Goal: Communication & Community: Answer question/provide support

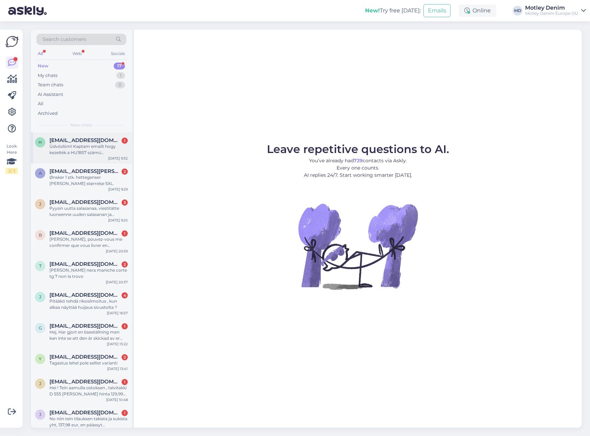
click at [101, 152] on div "Üdvözlöm! Kaptam emailt hogy kezelték a HU1857 számú visszaküldött rendelêsem. …" at bounding box center [88, 149] width 78 height 12
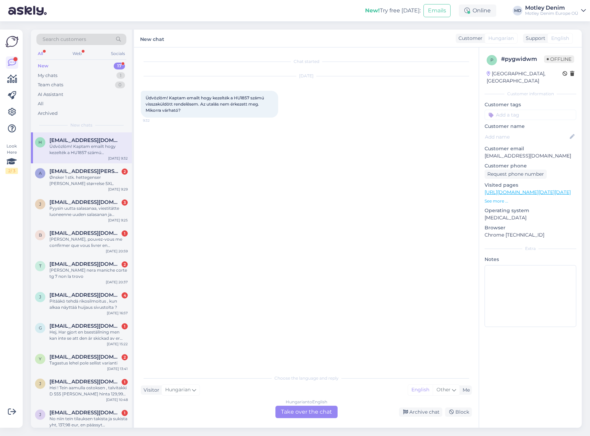
click at [313, 419] on div "Chat started [DATE] Üdvözlöm! Kaptam emailt hogy kezelték a HU1857 számú vissza…" at bounding box center [306, 237] width 345 height 380
click at [316, 413] on div "Hungarian to English Take over the chat" at bounding box center [307, 411] width 62 height 12
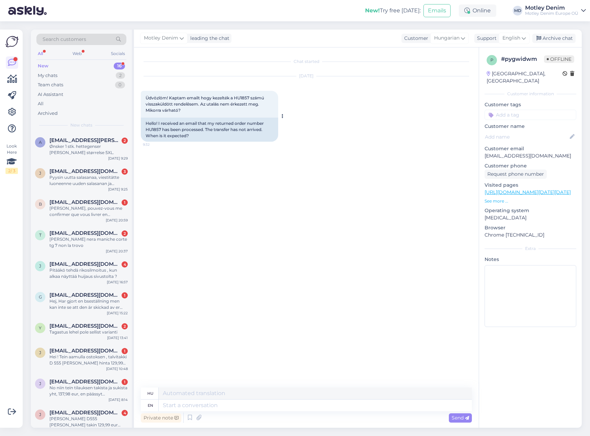
click at [155, 131] on div "Hello! I received an email that my returned order number HU1857 has been proces…" at bounding box center [209, 130] width 137 height 24
copy div "HU1857"
click at [327, 190] on div "Chat started [DATE] Üdvözlöm! Kaptam emailt hogy kezelték a HU1857 számú vissza…" at bounding box center [309, 217] width 337 height 327
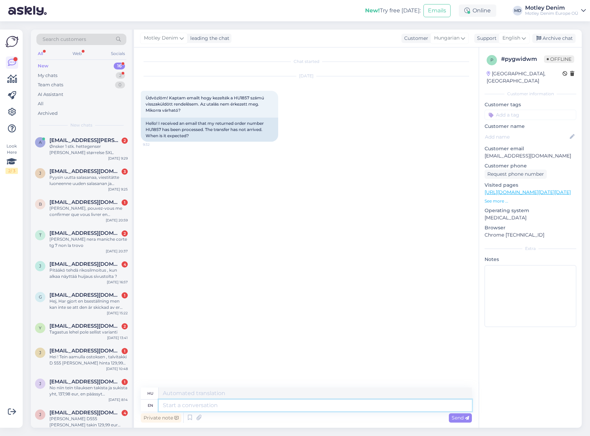
click at [216, 405] on textarea at bounding box center [315, 405] width 313 height 12
type textarea "It"
type textarea "Azt"
type textarea "It usually t"
type textarea "Általában"
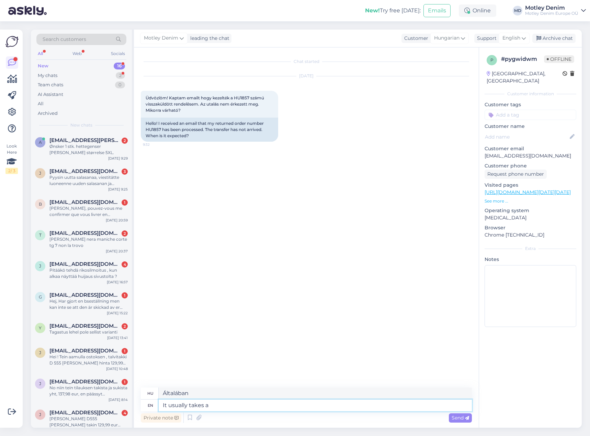
type textarea "It usually takes a"
type textarea "Általában egy"
type textarea "It usually takes a few"
type textarea "Általában néhány percet vesz igénybe"
type textarea "It usually ta"
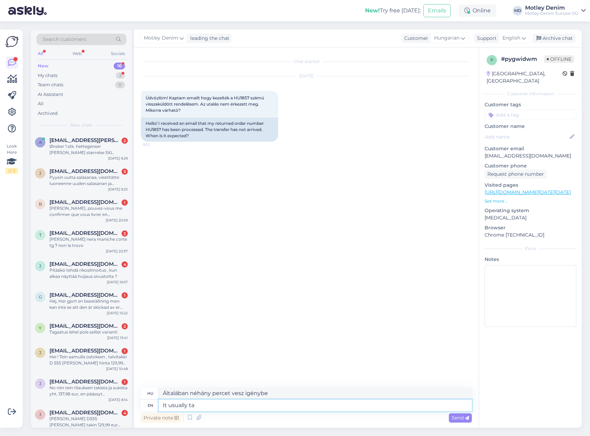
type textarea "Általában egy"
type textarea "It usually t"
type textarea "Általában eltart"
type textarea "It usually"
type textarea "Általában"
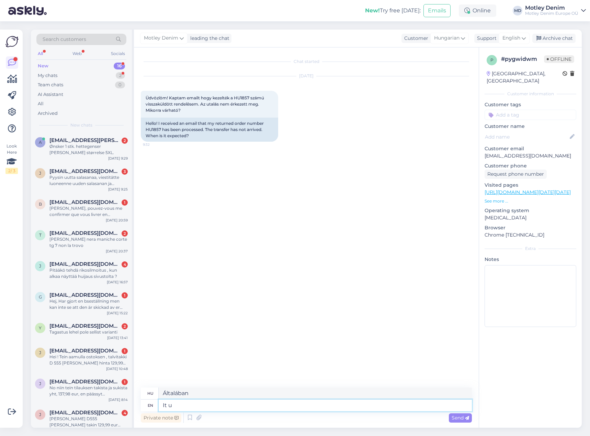
type textarea "It"
type textarea "Azt"
type textarea "It depends"
type textarea "Attól függ"
type textarea "It usually t"
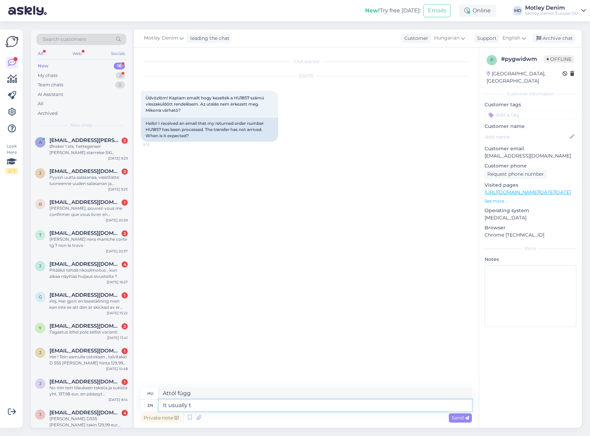
type textarea "Általában"
type textarea "It usually takes"
type textarea "Általában eltart"
type textarea "Hello!"
type textarea "Helló!"
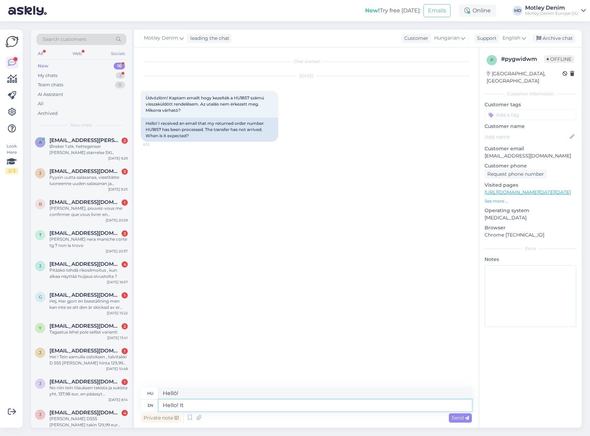
type textarea "Hello! It c"
type textarea "Helló! Ez"
type textarea "Hello! It can t"
type textarea "Helló! Lehet"
type textarea "Hello! It can take"
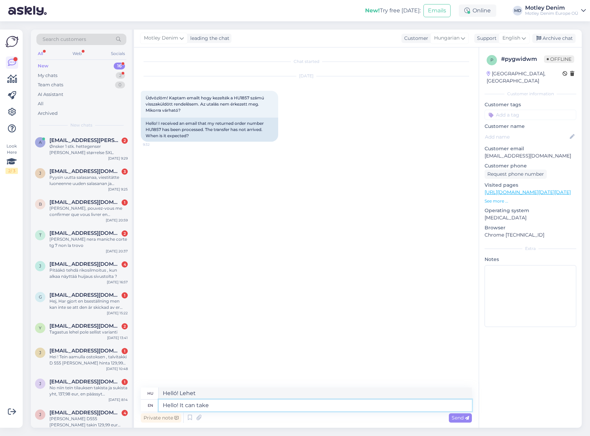
type textarea "Helló! [GEOGRAPHIC_DATA]"
type textarea "Hello! It can take up to"
type textarea "Helló! Elfoglalhat mindent"
type textarea "Hello! It can take up to"
type textarea "Üdvözlöm! Akár ennyi ideig is eltarthat"
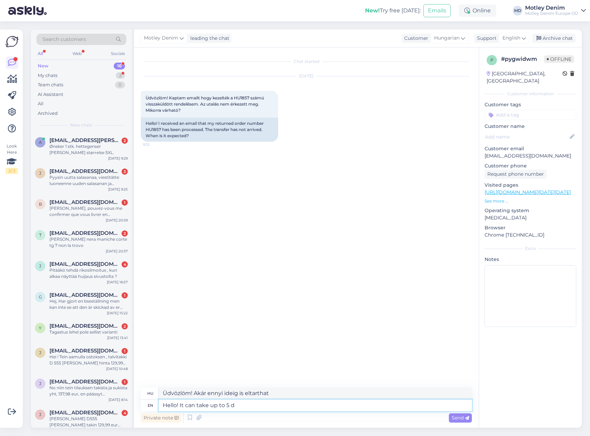
type textarea "Hello! It can take up to 5 da"
type textarea "Szia! Akár 5 percig is eltarthat"
type textarea "Hello! It can take up to 5 days t"
type textarea "Üdvözlöm! Akár 5 napig is eltarthat."
type textarea "Hello! It can take up to 5 days until"
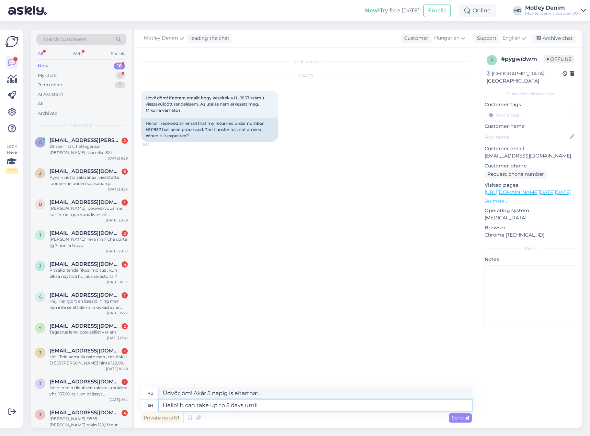
type textarea "Üdvözlöm! Akár 5 napig is eltarthat, amíg"
type textarea "Hello! It can take up to 5 days unti"
type textarea "Üdvözlöm! Akár 5 napig is eltarthat."
type textarea "Hello! It can take up to 5 days until th"
type textarea "Üdvözlöm! Akár 5 napig is eltarthat, amíg"
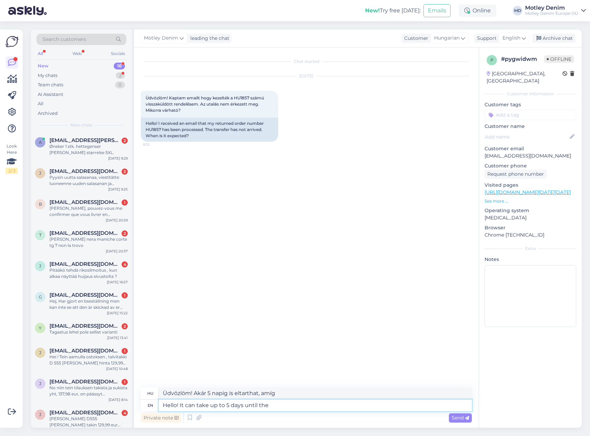
type textarea "Hello! It can take up to 5 days until the"
type textarea "Üdvözlöm! Akár 5 napig is eltarthat, amíg a"
type textarea "Hello! It can take up to 5 days until the money"
type textarea "Üdvözlöm! Akár 5 napot is igénybe vehet, [PERSON_NAME] megérkezik a pénz."
type textarea "Hello! It can take up to 5 days until the money is t"
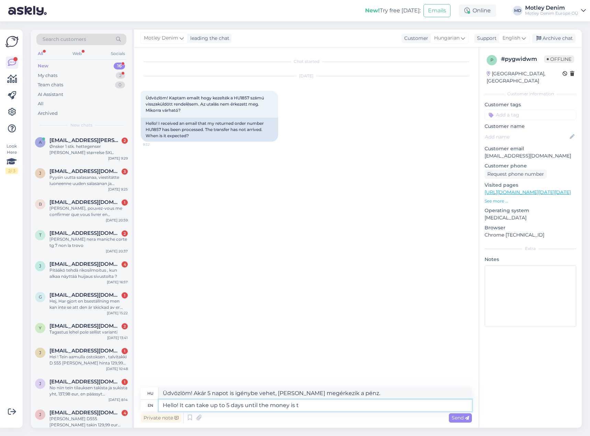
type textarea "Üdvözlöm! Akár 5 napot is igénybe vehet, amíg a pénz megérkezik."
type textarea "Hello! It can take up to 5 days until the money is transferred."
type textarea "Üdvözlöm! Akár 5 napot is igénybe vehet, amíg a pénz átutalásra kerül."
type textarea "Hello! It can take up to 5 working days until the money is transferred."
type textarea "Üdvözlöm! Akár 5 munkanapot is igénybe vehet, amíg a pénz átutalásra kerül."
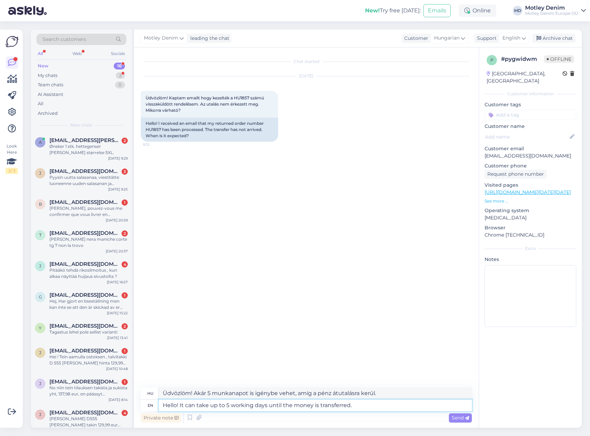
click at [369, 409] on textarea "Hello! It can take up to 5 working days until the money is transferred." at bounding box center [315, 405] width 313 height 12
type textarea "Hello! It can take up to 5 working days until the money is transferred."
click at [457, 417] on span "Send" at bounding box center [461, 417] width 18 height 6
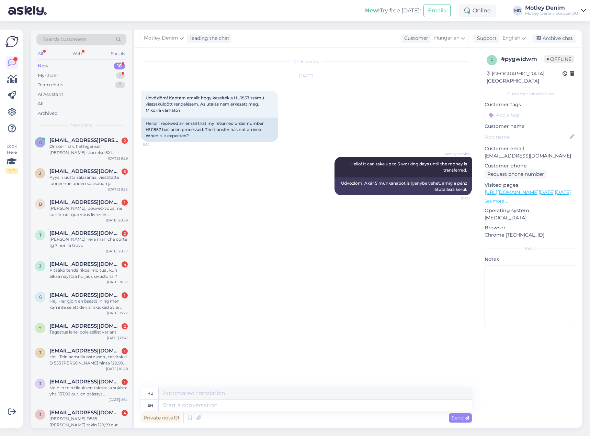
click at [528, 110] on input at bounding box center [531, 115] width 92 height 10
type input "Returns"
click at [515, 131] on span "Returns" at bounding box center [519, 133] width 16 height 4
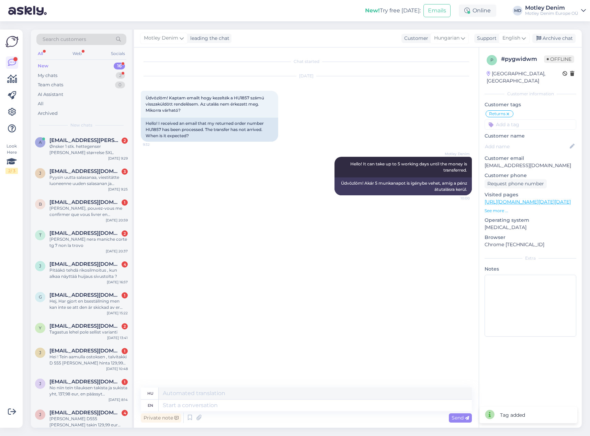
click at [522, 119] on input at bounding box center [531, 124] width 92 height 10
type input "Where is"
click at [533, 157] on span "Where is my refund?" at bounding box center [530, 159] width 43 height 4
click at [554, 42] on div "Archive chat" at bounding box center [554, 38] width 43 height 9
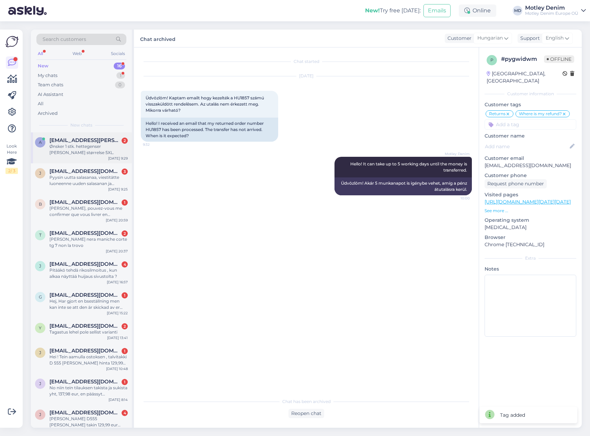
click at [81, 151] on div "Ønsker 1 stk. hettegenser [PERSON_NAME] størrelse 5XL." at bounding box center [88, 149] width 78 height 12
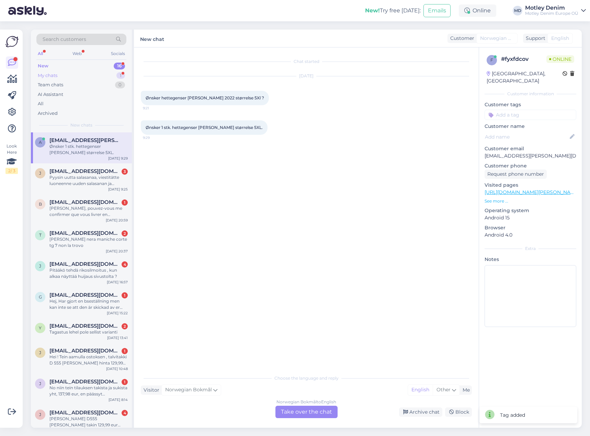
click at [108, 72] on div "My chats 1" at bounding box center [81, 76] width 90 height 10
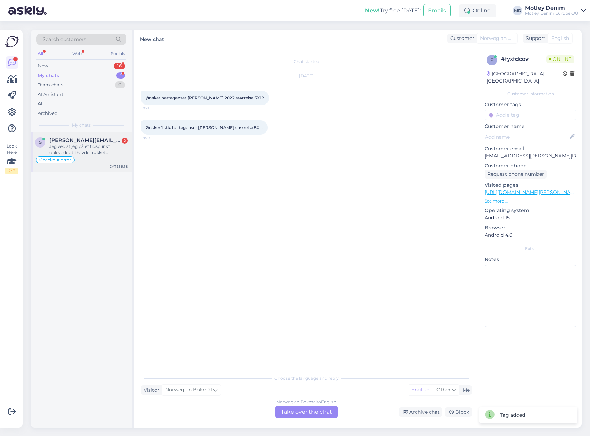
click at [86, 150] on div "Jeg ved at jeg på et tidspunkt oplevede at i havde trukket betalingsbeløb 2 x p…" at bounding box center [88, 149] width 78 height 12
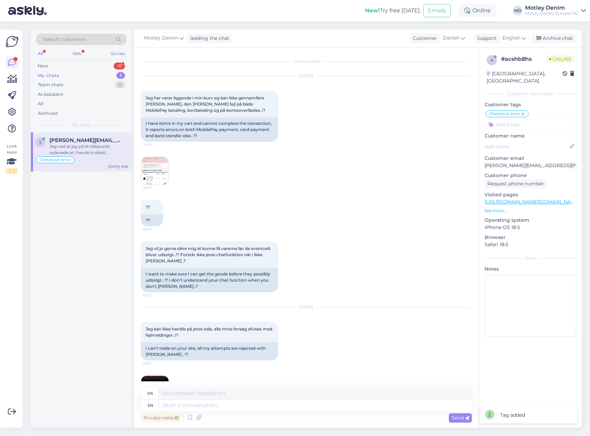
scroll to position [1673, 0]
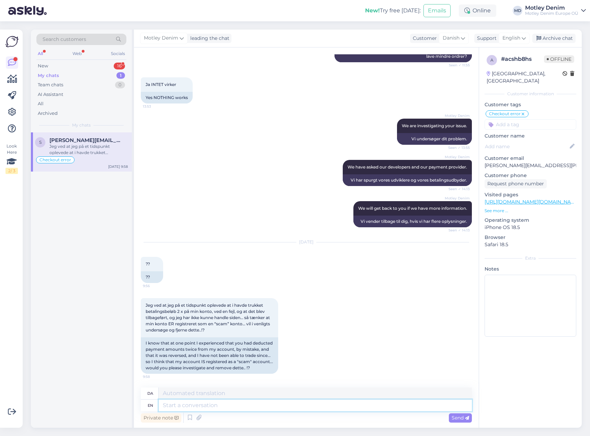
click at [371, 408] on textarea at bounding box center [315, 405] width 313 height 12
click at [201, 401] on textarea at bounding box center [315, 405] width 313 height 12
type textarea "Have y"
type textarea "Have"
type textarea "Have you"
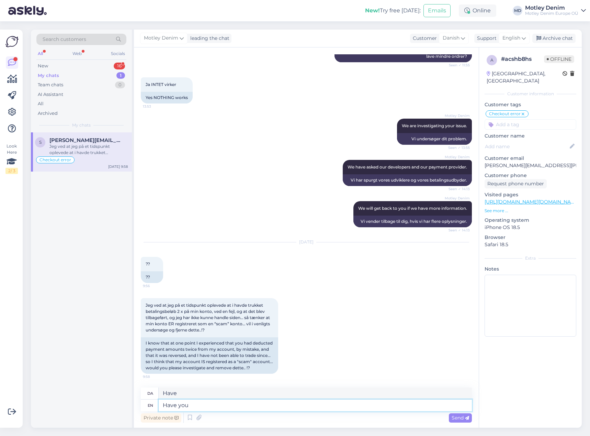
type textarea "Har du"
type textarea "Have you tried a"
type textarea "Har du prøvet"
type textarea "Have you tried again."
type textarea "Har du prøvet igen."
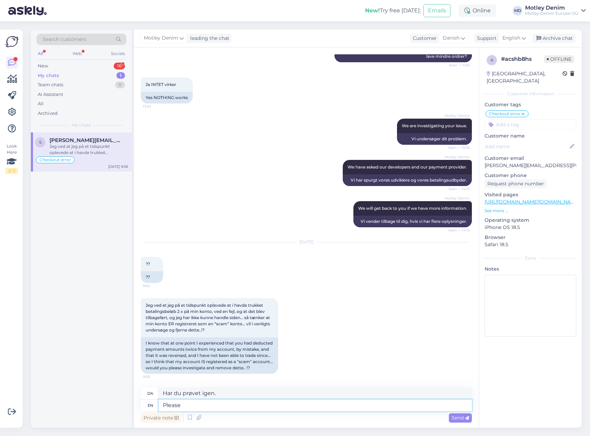
type textarea "Please t"
type textarea "Behage"
type textarea "Please try a"
type textarea "Prøv venligst"
type textarea "Please try again."
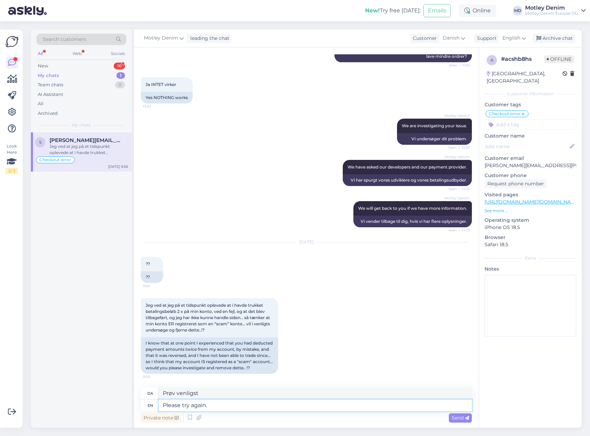
type textarea "Prøv venligst igen."
type textarea "Please try again. We h"
type textarea "Prøv venligst igen. Vi"
type textarea "Please try again. We have"
type textarea "Prøv igen. Vi har"
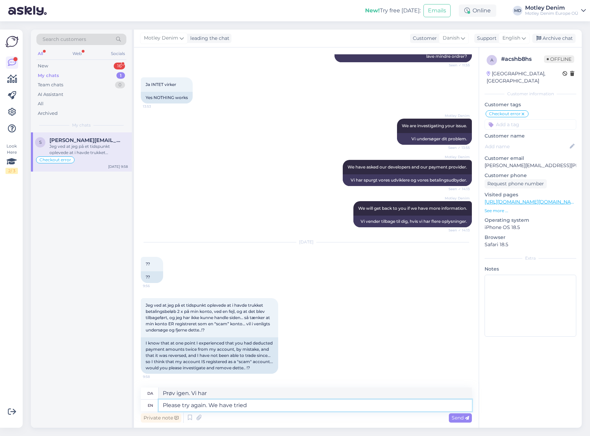
type textarea "Please try again. We have tried"
type textarea "Prøv igen. Vi har prøvet."
type textarea "Please try again. We have tried one fi"
type textarea "Prøv igen. Vi har prøvet én."
type textarea "Please try again. We have tried one fix"
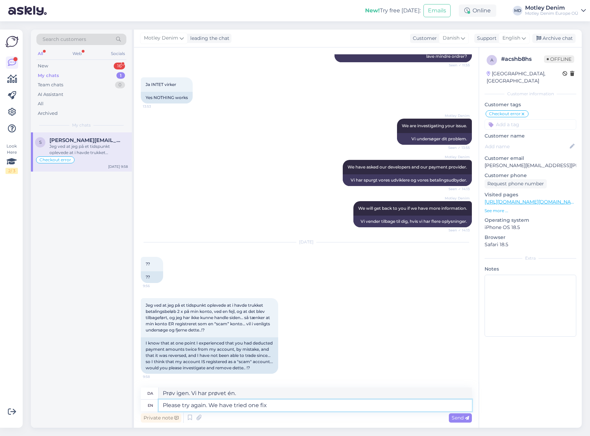
type textarea "Prøv igen. Vi har prøvet én løsning."
type textarea "Please try again. We have tried one fix now."
type textarea "Prøv igen. Vi har prøvet én løsning nu."
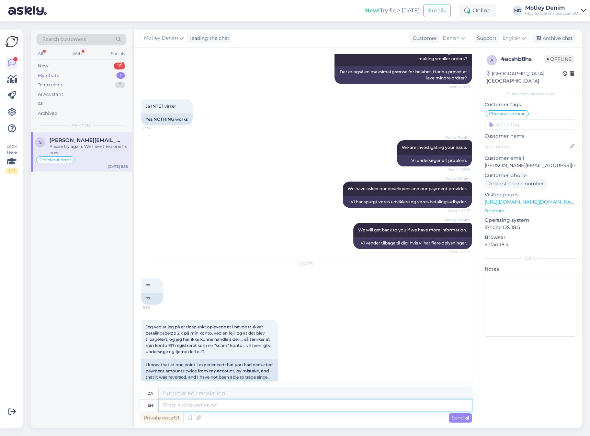
scroll to position [1714, 0]
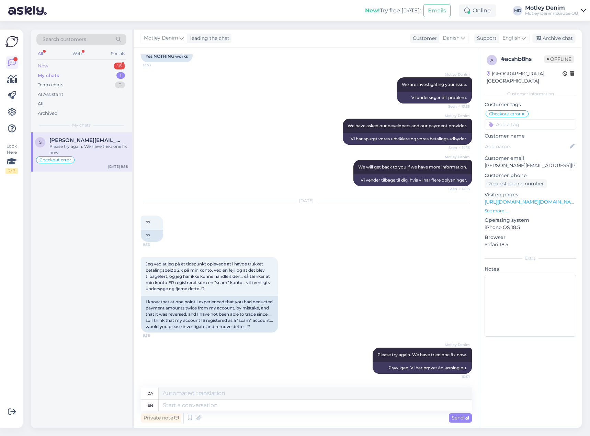
click at [89, 64] on div "New 16" at bounding box center [81, 66] width 90 height 10
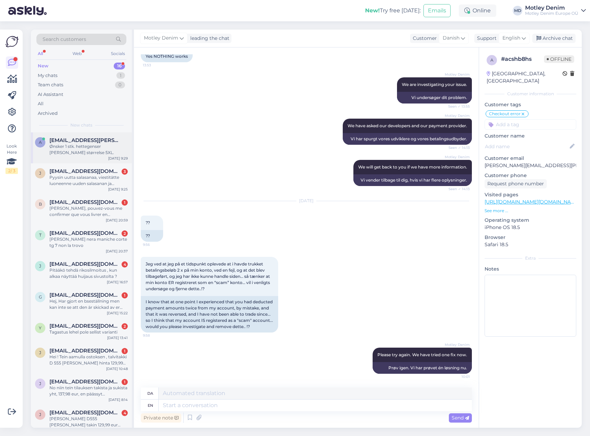
click at [84, 147] on div "Ønsker 1 stk. hettegenser [PERSON_NAME] størrelse 5XL." at bounding box center [88, 149] width 78 height 12
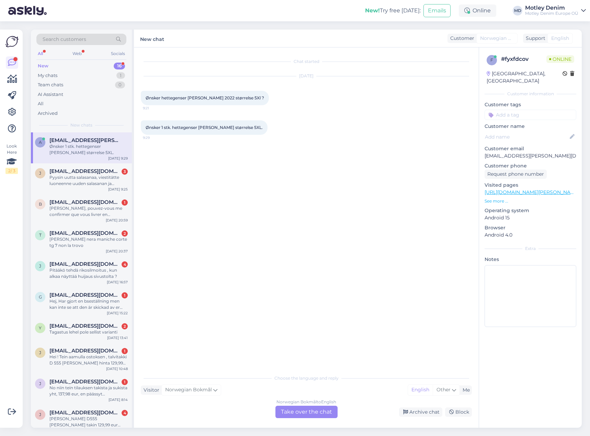
click at [322, 412] on div "Norwegian Bokmål to English Take over the chat" at bounding box center [307, 411] width 62 height 12
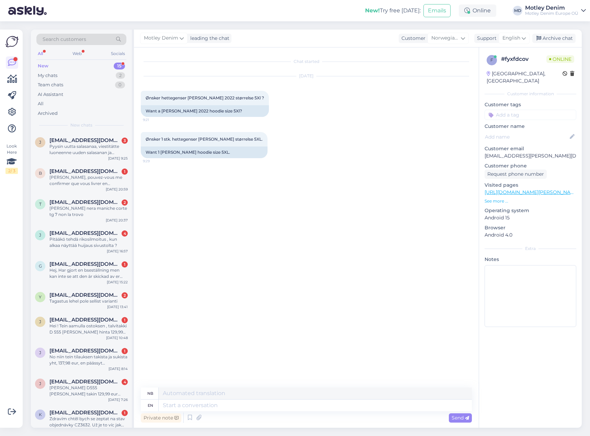
click at [185, 186] on div "Chat started [DATE] Ønsker hettegenser [PERSON_NAME] 2022 størrelse 5Xl ? 9:21 …" at bounding box center [309, 217] width 337 height 327
click at [197, 165] on div "Ønsker 1 stk. hettegenser [PERSON_NAME] størrelse 5XL. 9:29 Want 1 [PERSON_NAME…" at bounding box center [306, 144] width 331 height 41
click at [497, 198] on p "See more ..." at bounding box center [531, 201] width 92 height 6
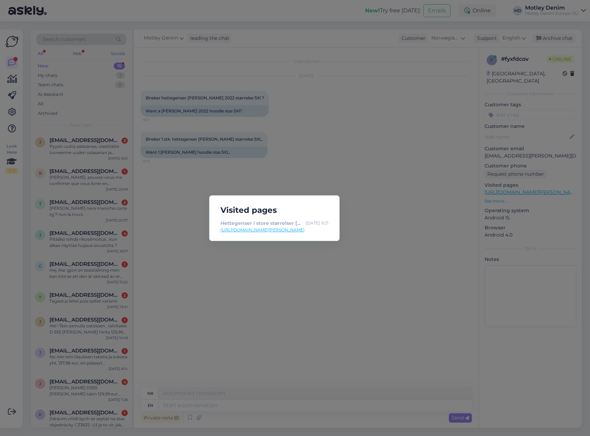
click at [301, 172] on div "Visited pages Hettegenser i store størrelser [PERSON_NAME] 2022 Printed Zipper …" at bounding box center [295, 218] width 590 height 436
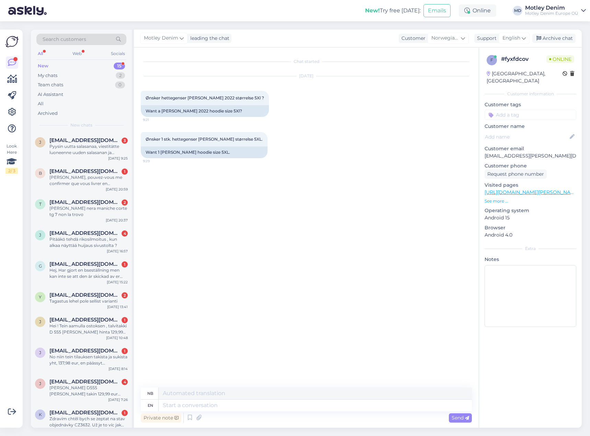
click at [269, 411] on div "Private note Send" at bounding box center [306, 417] width 331 height 13
click at [276, 408] on textarea at bounding box center [315, 405] width 313 height 12
type textarea "Hello"
type textarea "Hallo"
click at [227, 408] on textarea at bounding box center [315, 405] width 313 height 12
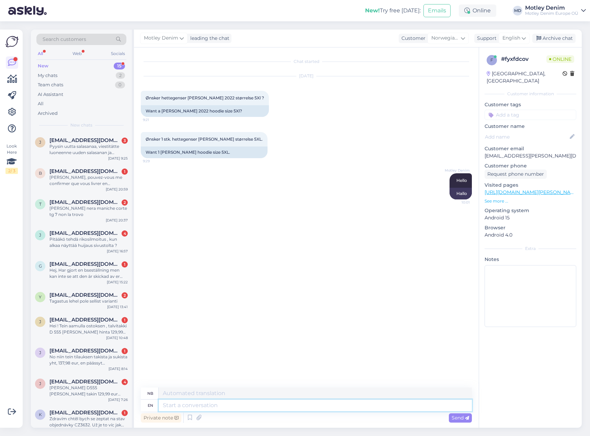
type textarea "D"
type textarea "CAn we"
type textarea "[PERSON_NAME]"
type textarea "CAn we h"
type textarea "Kan vi"
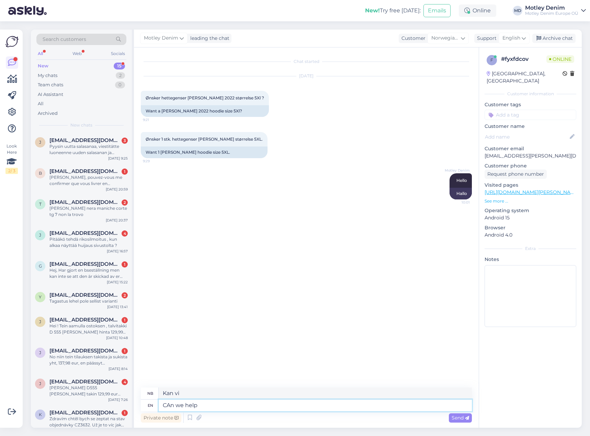
type textarea "D"
type textarea "Kan vi hjelpe"
type textarea "Do y"
type textarea "Gjøre"
type textarea "Do you"
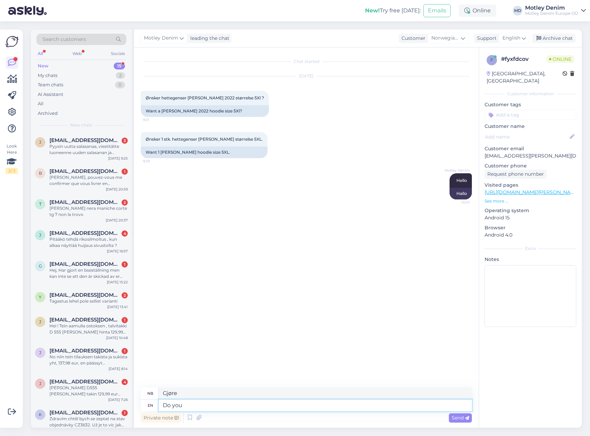
type textarea "Gjør du"
type textarea "Do you need"
type textarea "Trenger du"
type textarea "Do you need help wi"
type textarea "Trenger du hjelp"
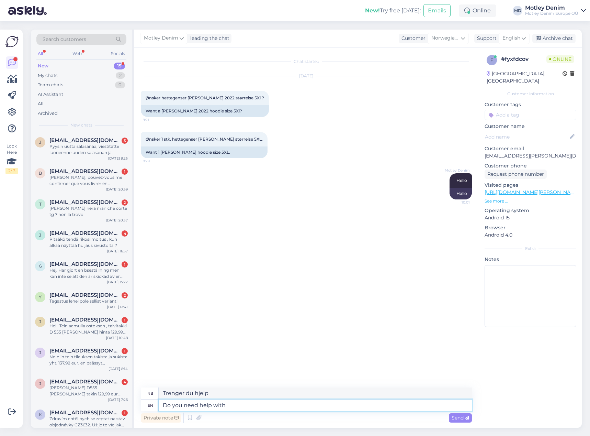
type textarea "Do you need help with t"
type textarea "Trenger du hjelp med"
type textarea "Do you need help with the purchase?"
type textarea "Trenger du hjelp med kjøpet?"
type textarea "Do you need help with the purchase? How can"
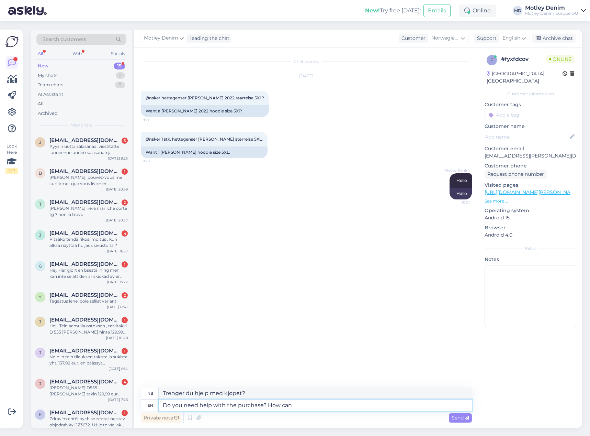
type textarea "Trenger du hjelp med kjøpet? [GEOGRAPHIC_DATA]"
type textarea "Do you need help with the purchase? How can w"
type textarea "Trenger du hjelp med kjøpet? Hvordan kan du"
type textarea "Do you need help with the purchase? How can we he"
type textarea "Trenger du hjelp med kjøpet? Hvordan kan vi"
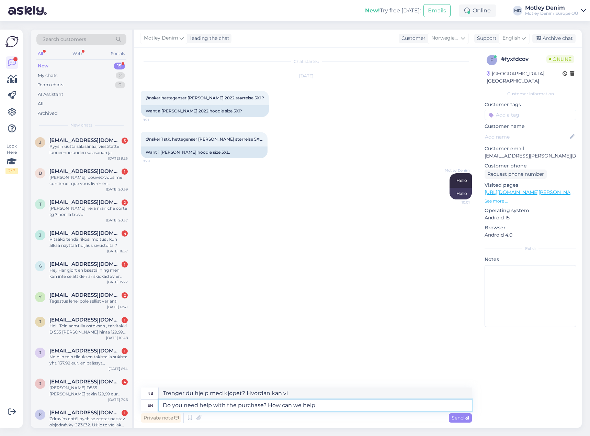
type textarea "Do you need help with the purchase? How can we help y"
type textarea "Trenger du hjelp med kjøpet? Hvordan kan vi hjelpe deg"
type textarea "Do you need help with the purchase? How can we help you?"
type textarea "Trenger du hjelp med kjøpet? Hvordan kan vi hjelpe deg?"
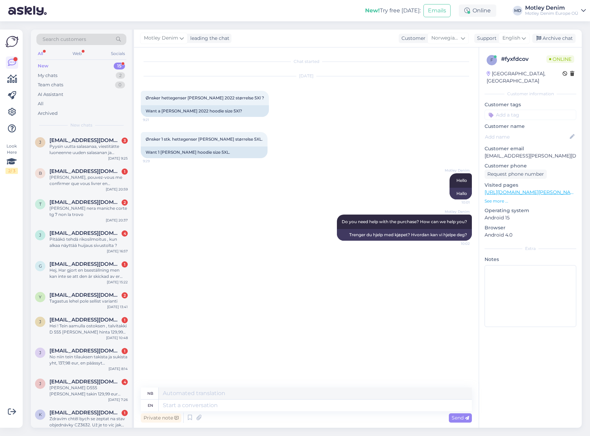
click at [522, 110] on input at bounding box center [531, 115] width 92 height 10
type input "Buy"
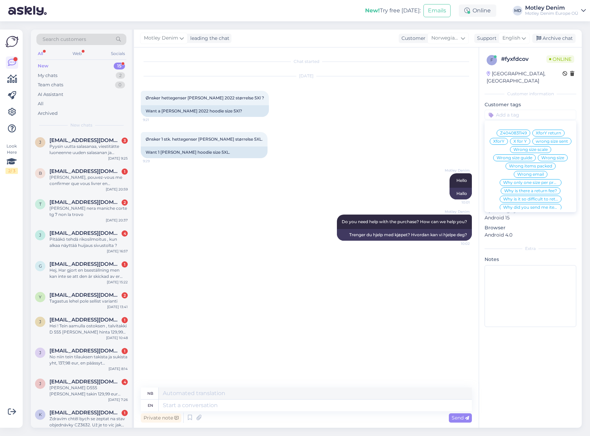
click at [458, 71] on div "[DATE] Ønsker hettegenser [PERSON_NAME] 2022 størrelse 5Xl ? 9:21 Want a [PERSO…" at bounding box center [306, 97] width 331 height 56
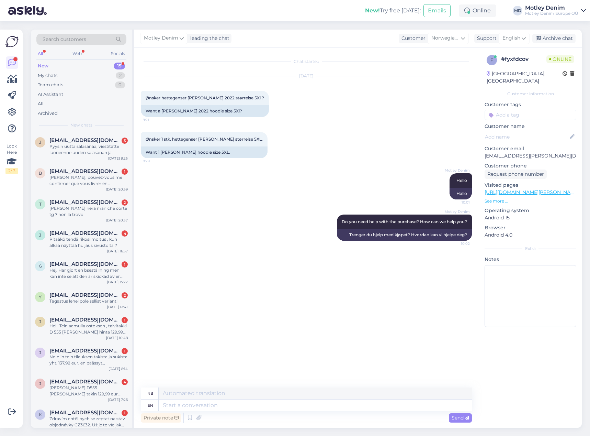
click at [381, 128] on div "Ønsker 1 stk. hettegenser [PERSON_NAME] størrelse 5XL. 9:29 Want 1 [PERSON_NAME…" at bounding box center [306, 144] width 331 height 41
click at [83, 148] on div "Pyysin uutta salasanaa, viestitätte luoneenne uuden salasanan ja lähettäneenne …" at bounding box center [88, 149] width 78 height 12
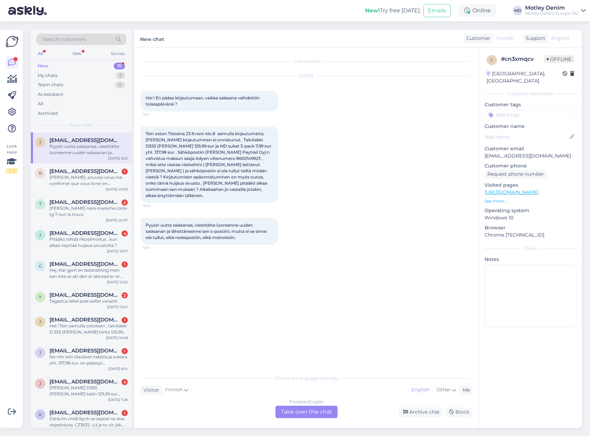
click at [316, 410] on div "Finnish to English Take over the chat" at bounding box center [307, 411] width 62 height 12
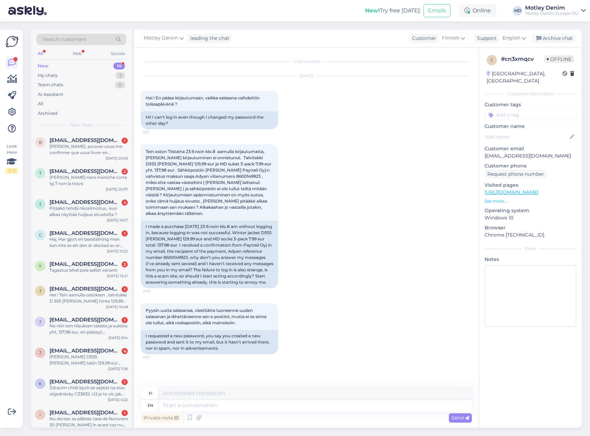
click at [326, 164] on div "Tein oston Tiistaina 23.9.noin klo.8 aamulla kirjautumatta, [PERSON_NAME] kirja…" at bounding box center [306, 216] width 331 height 159
click at [282, 279] on div at bounding box center [281, 216] width 6 height 144
click at [202, 402] on textarea at bounding box center [315, 405] width 313 height 12
type textarea "Hello"
type textarea "Hei"
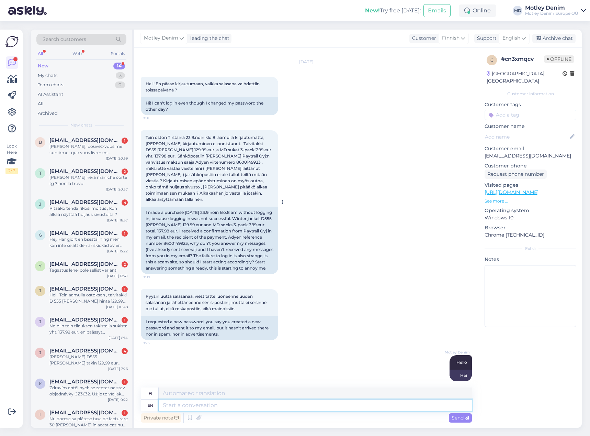
scroll to position [22, 0]
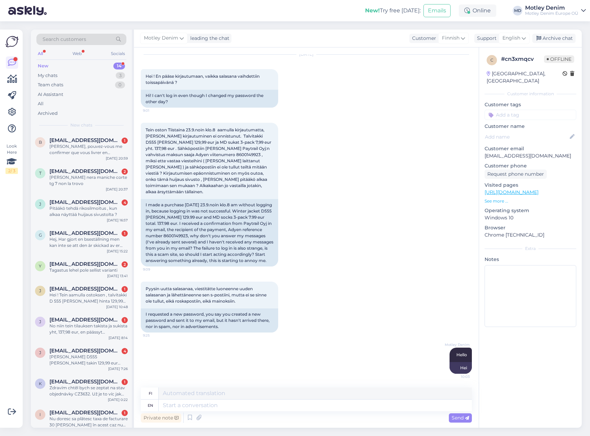
click at [496, 152] on p "[EMAIL_ADDRESS][DOMAIN_NAME]" at bounding box center [531, 155] width 92 height 7
drag, startPoint x: 496, startPoint y: 147, endPoint x: 545, endPoint y: 149, distance: 48.5
click at [545, 152] on p "[EMAIL_ADDRESS][DOMAIN_NAME]" at bounding box center [531, 155] width 92 height 7
click at [417, 196] on div "Tein oston Tiistaina 23.9.noin klo.8 aamulla kirjautumatta, [PERSON_NAME] kirja…" at bounding box center [306, 194] width 331 height 159
click at [495, 152] on p "[EMAIL_ADDRESS][DOMAIN_NAME]" at bounding box center [531, 155] width 92 height 7
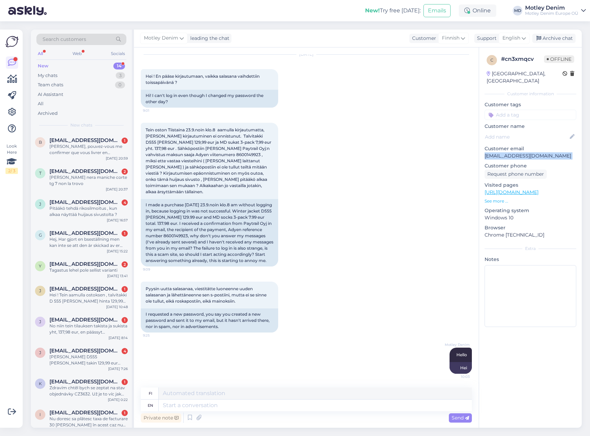
drag, startPoint x: 496, startPoint y: 145, endPoint x: 546, endPoint y: 146, distance: 50.2
click at [546, 152] on p "[EMAIL_ADDRESS][DOMAIN_NAME]" at bounding box center [531, 155] width 92 height 7
copy p "[EMAIL_ADDRESS][DOMAIN_NAME]"
click at [82, 35] on div "Search customers" at bounding box center [81, 39] width 90 height 11
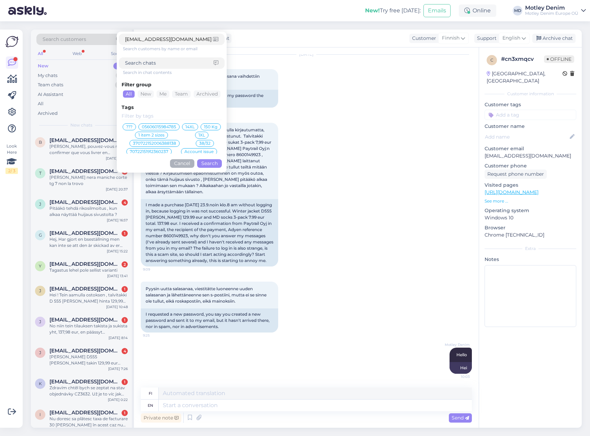
type input "[EMAIL_ADDRESS][DOMAIN_NAME]"
click at [210, 166] on button "Search" at bounding box center [209, 163] width 25 height 9
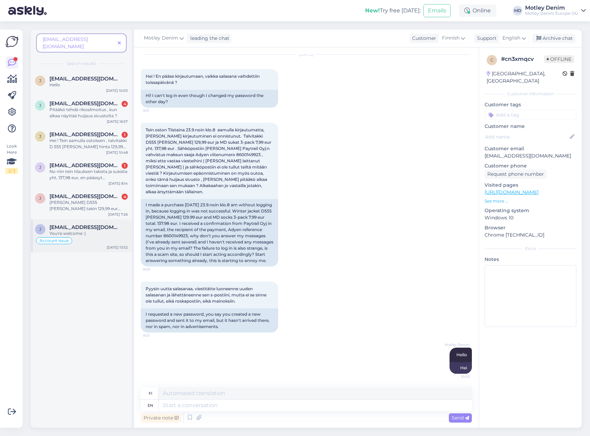
click at [92, 236] on div "Account issue" at bounding box center [81, 240] width 93 height 8
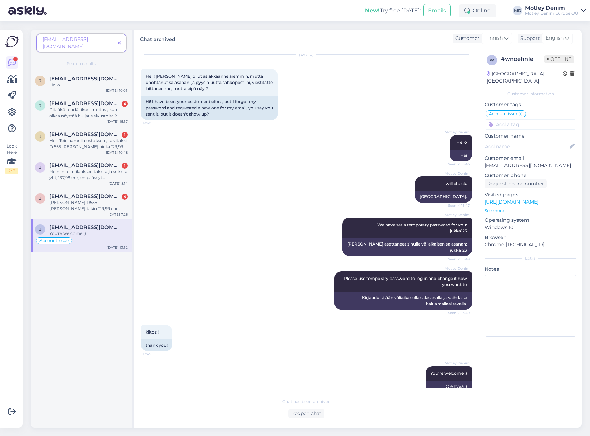
scroll to position [347, 0]
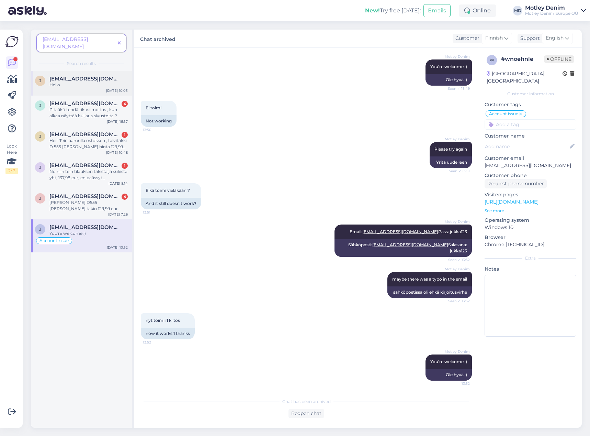
click at [93, 82] on div "j [EMAIL_ADDRESS][DOMAIN_NAME] Hello [DATE] 10:03" at bounding box center [81, 83] width 101 height 25
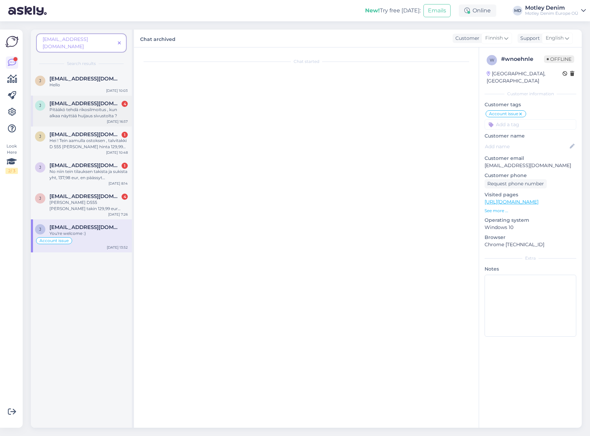
scroll to position [22, 0]
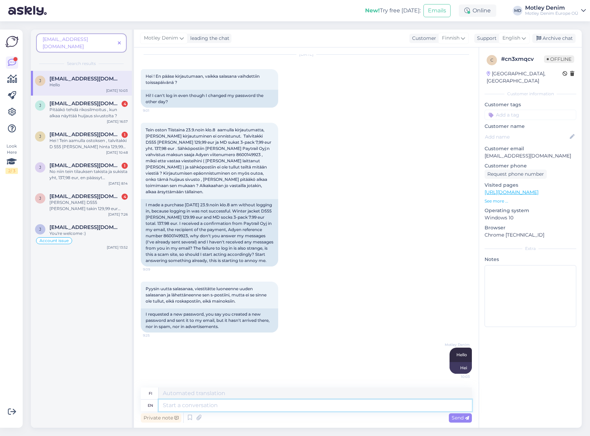
click at [266, 406] on textarea at bounding box center [315, 405] width 313 height 12
type textarea "In"
type textarea "Sisään"
type textarea "In our"
type textarea "Meidän"
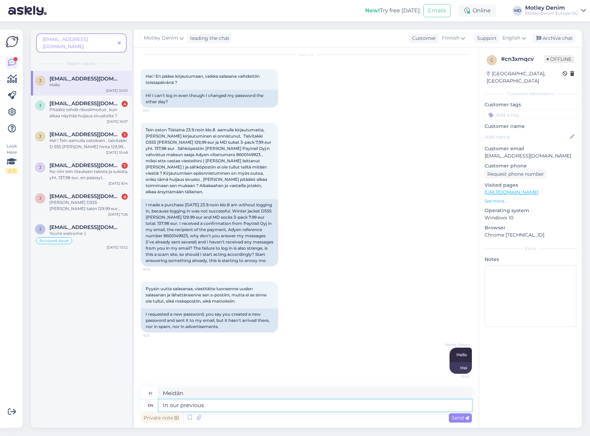
type textarea "In our previous"
type textarea "Edellisessä"
type textarea "In our previous chat"
type textarea "Edellisessä keskustelussamme"
type textarea "In our previous chat yoou m"
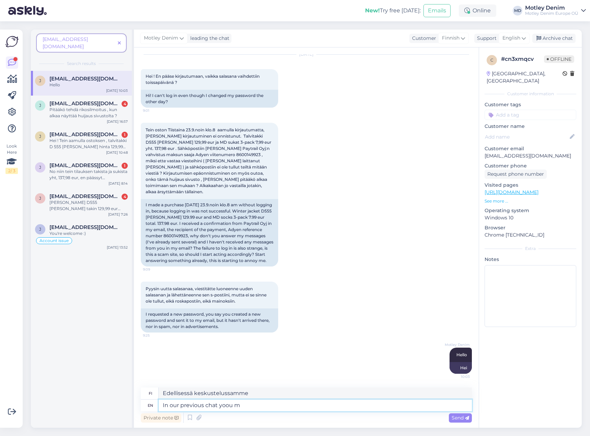
type textarea "Edellisessä keskustelussamme sinä"
type textarea "In our previous chat you mentioned th"
type textarea "Edellisessä keskustelussamme mainitsit"
type textarea "In our previous chat you mentioned that if"
type textarea "Edellisessä keskustelussamme mainitsit, [PERSON_NAME]"
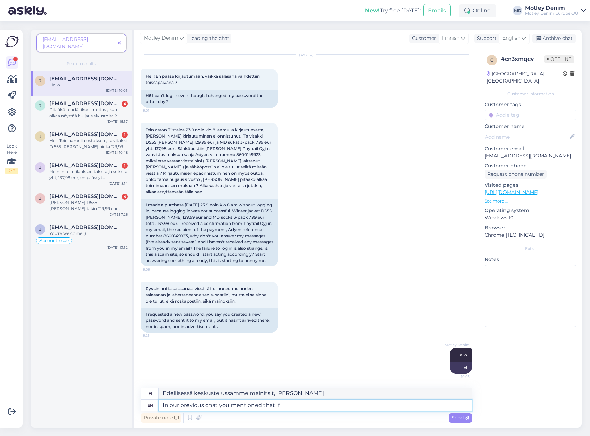
type textarea "In our previous chat you mentioned that if w"
type textarea "Edellisessä keskustelussamme mainitsit, [PERSON_NAME] [PERSON_NAME]"
type textarea "In our previous chat you mentioned that if worked."
type textarea "Edellisessä keskustelussamme mainitsit, [PERSON_NAME] [PERSON_NAME] se toimisi."
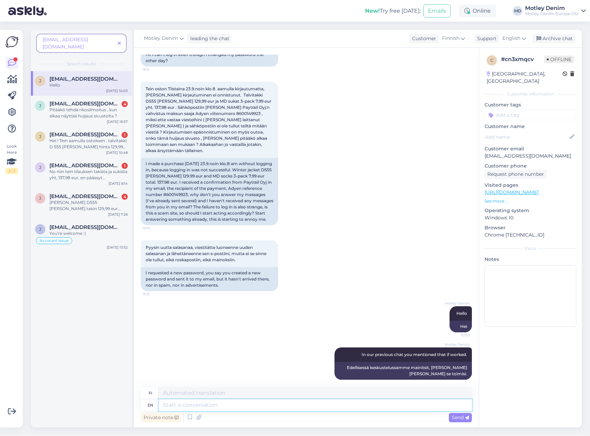
scroll to position [62, 0]
click at [75, 224] on span "[EMAIL_ADDRESS][DOMAIN_NAME]" at bounding box center [84, 227] width 71 height 6
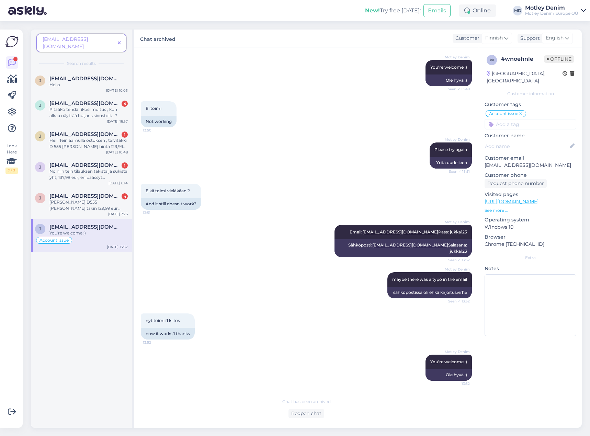
scroll to position [346, 0]
drag, startPoint x: 457, startPoint y: 214, endPoint x: 409, endPoint y: 215, distance: 48.8
click at [409, 225] on div "[PERSON_NAME] Email: [EMAIL_ADDRESS][DOMAIN_NAME] Pass: jukka123 Seen ✓ 13:52" at bounding box center [403, 232] width 137 height 14
copy span "[EMAIL_ADDRESS][DOMAIN_NAME]"
click at [452, 230] on span "Email: [EMAIL_ADDRESS][DOMAIN_NAME] Pass: jukka123" at bounding box center [409, 232] width 118 height 5
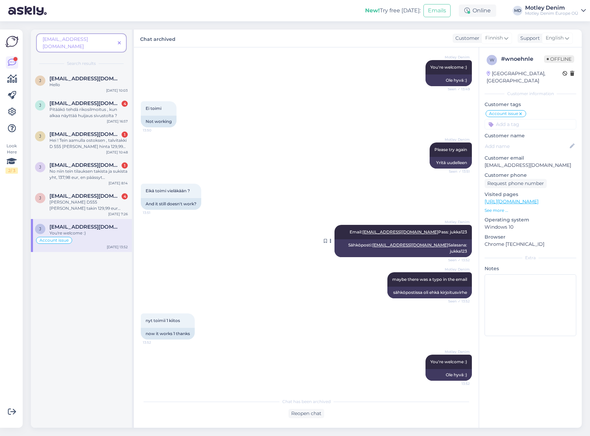
click at [452, 230] on span "Email: [EMAIL_ADDRESS][DOMAIN_NAME] Pass: jukka123" at bounding box center [409, 232] width 118 height 5
copy span "jukka123"
click at [451, 198] on div "Eikä toimi vieläkään ? 13:51 And it still doesn't work?" at bounding box center [306, 196] width 331 height 41
drag, startPoint x: 462, startPoint y: 211, endPoint x: 409, endPoint y: 213, distance: 53.3
click at [409, 225] on div "[PERSON_NAME] Email: [EMAIL_ADDRESS][DOMAIN_NAME] Pass: jukka123 Seen ✓ 13:52" at bounding box center [403, 232] width 137 height 14
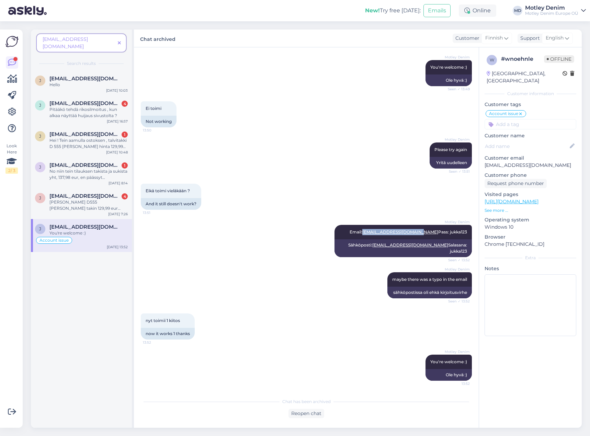
copy span "[EMAIL_ADDRESS][DOMAIN_NAME]"
click at [454, 230] on span "Email: [EMAIL_ADDRESS][DOMAIN_NAME] Pass: jukka123" at bounding box center [409, 232] width 118 height 5
copy span "jukka123"
drag, startPoint x: 464, startPoint y: 213, endPoint x: 409, endPoint y: 215, distance: 54.7
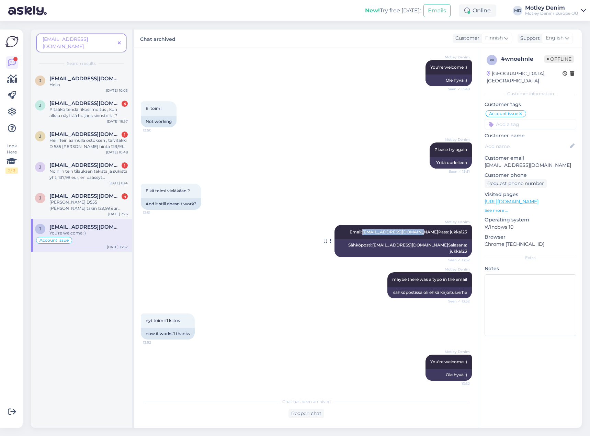
click at [409, 225] on div "[PERSON_NAME] Email: [EMAIL_ADDRESS][DOMAIN_NAME] Pass: jukka123 Seen ✓ 13:52" at bounding box center [403, 232] width 137 height 14
copy span "[EMAIL_ADDRESS][DOMAIN_NAME]"
click at [84, 81] on div "j [EMAIL_ADDRESS][DOMAIN_NAME] Hello [DATE] 10:03" at bounding box center [81, 83] width 101 height 25
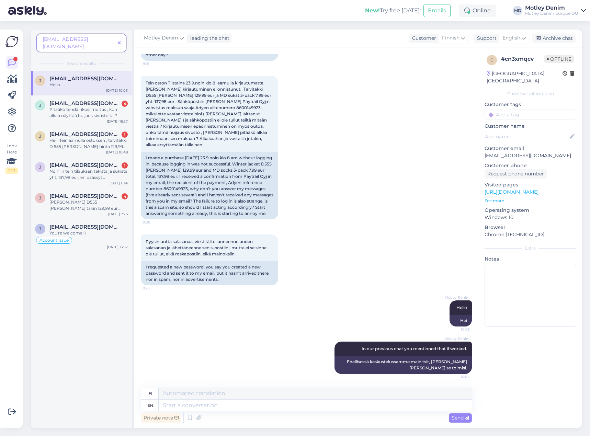
scroll to position [62, 0]
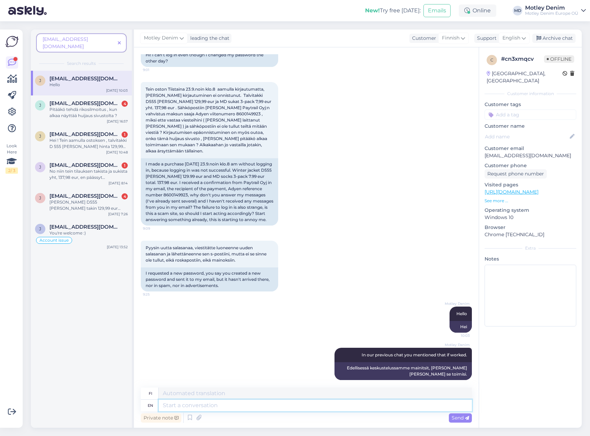
click at [402, 404] on textarea at bounding box center [315, 406] width 313 height 12
type textarea "We c"
type textarea "Me"
type textarea "We can"
type textarea "Me voimme"
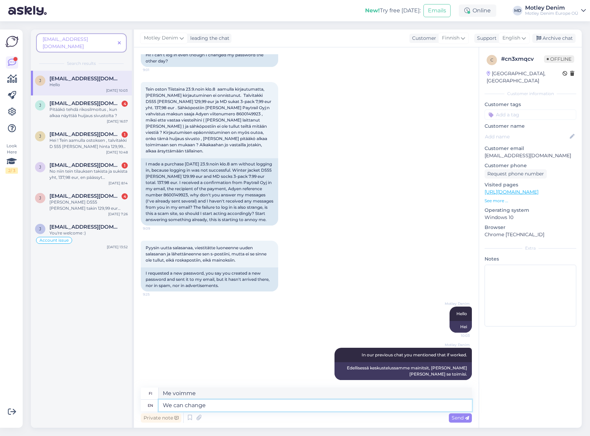
type textarea "We can change"
type textarea "Voimme muuttua"
type textarea "We can change the"
type textarea "Me voimme muuttaa"
type textarea "We can change the password a"
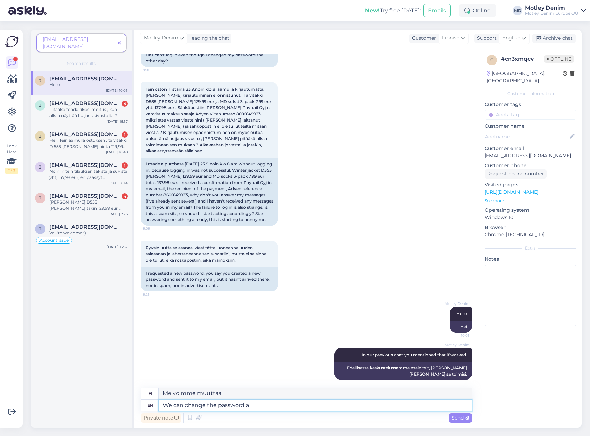
type textarea "Voimme vaihtaa salasanan"
type textarea "We can change the password again"
type textarea "Voimme vaihtaa salasanan uudelleen"
type textarea "We can change the password again for you"
type textarea "Voimme vaihtaa salasanan uudelleen puolestasi"
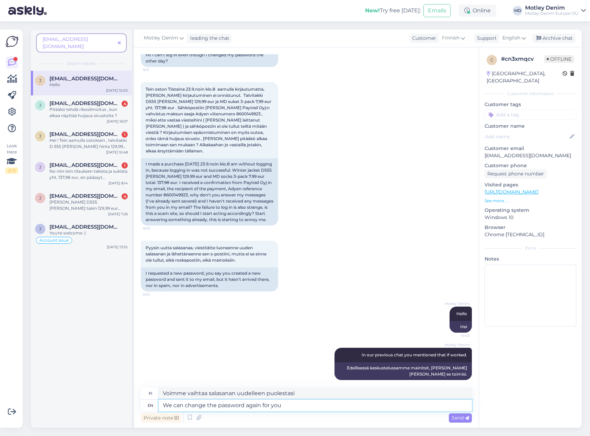
type textarea "We can change the password again for you."
type textarea "Voimme vaihtaa salasanasi uudelleen puolestasi."
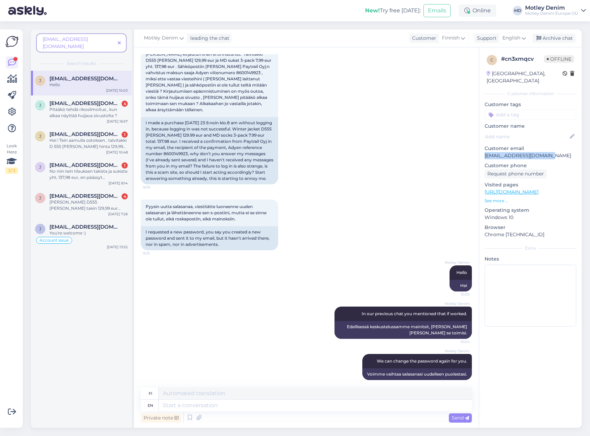
drag, startPoint x: 547, startPoint y: 148, endPoint x: 484, endPoint y: 147, distance: 62.2
click at [484, 147] on div "c # cn3xmqcv Offline [GEOGRAPHIC_DATA], Kajaani Customer information Customer t…" at bounding box center [530, 192] width 103 height 290
click at [388, 161] on div "Tein oston Tiistaina 23.9.noin klo.8 aamulla kirjautumatta, [PERSON_NAME] kirja…" at bounding box center [306, 112] width 331 height 159
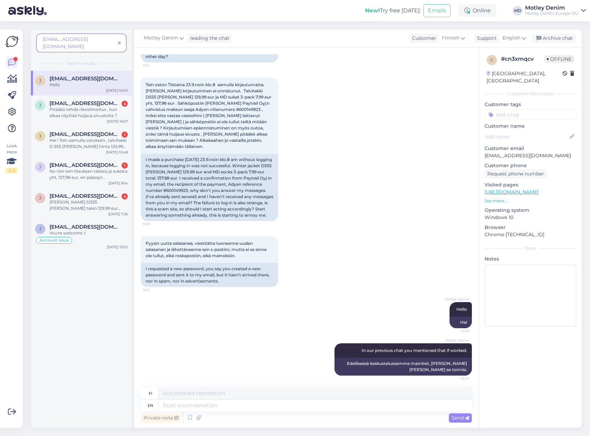
scroll to position [0, 0]
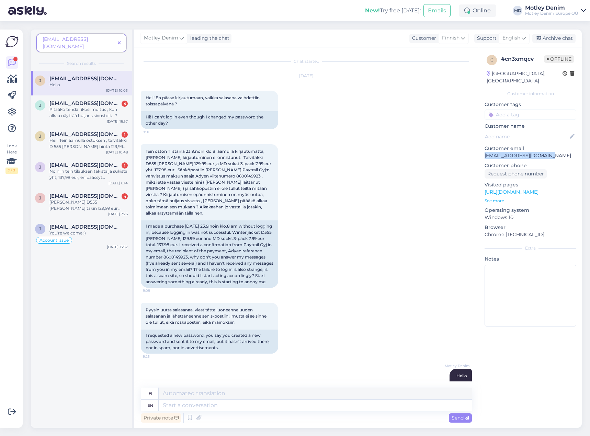
drag, startPoint x: 548, startPoint y: 146, endPoint x: 485, endPoint y: 148, distance: 63.2
click at [480, 147] on div "c # cn3xmqcv Offline [GEOGRAPHIC_DATA], Kajaani Customer information Customer t…" at bounding box center [530, 192] width 103 height 290
copy p "[EMAIL_ADDRESS][DOMAIN_NAME]"
drag, startPoint x: 87, startPoint y: 228, endPoint x: 97, endPoint y: 228, distance: 10.0
click at [87, 230] on div "You're welcome :)" at bounding box center [88, 233] width 78 height 6
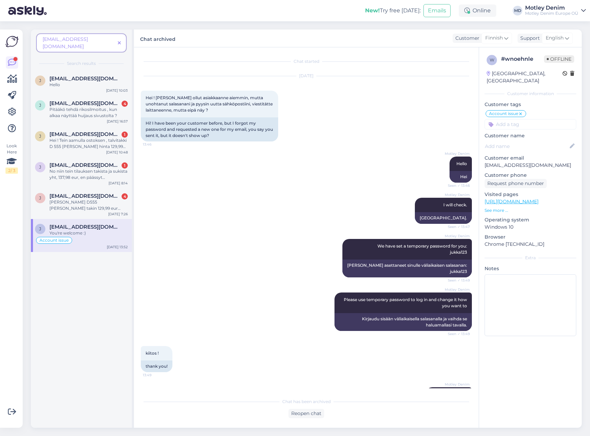
scroll to position [346, 0]
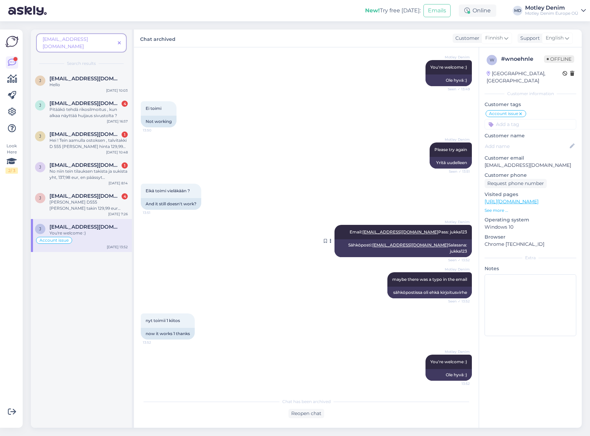
click at [451, 252] on div "Sähköposti: [EMAIL_ADDRESS][DOMAIN_NAME] Salasana: jukka123" at bounding box center [403, 248] width 137 height 18
copy div "jukka123"
click at [78, 82] on div "Hello" at bounding box center [88, 85] width 78 height 6
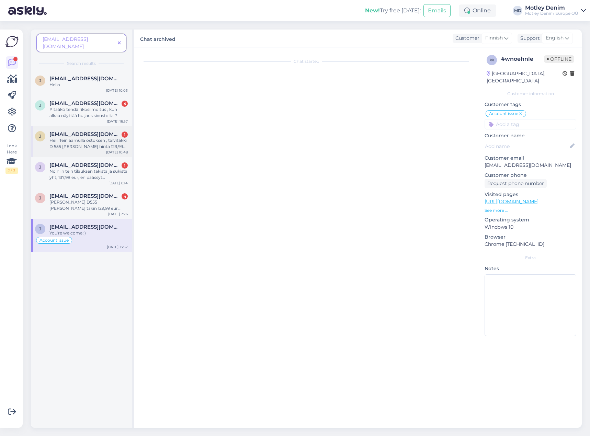
scroll to position [103, 0]
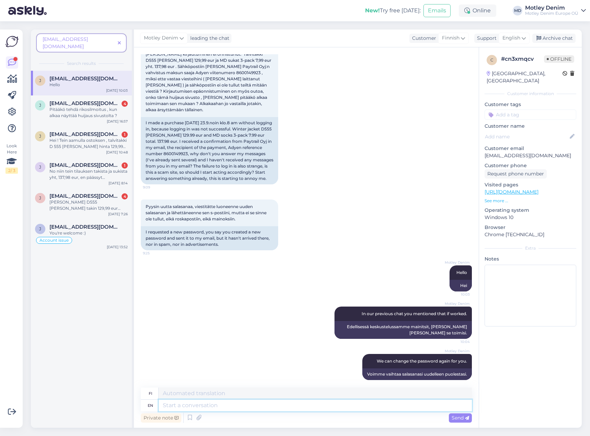
click at [355, 406] on textarea at bounding box center [315, 406] width 313 height 12
type textarea "Your"
type textarea "Sinun"
type textarea "Your new p"
type textarea "Uusi"
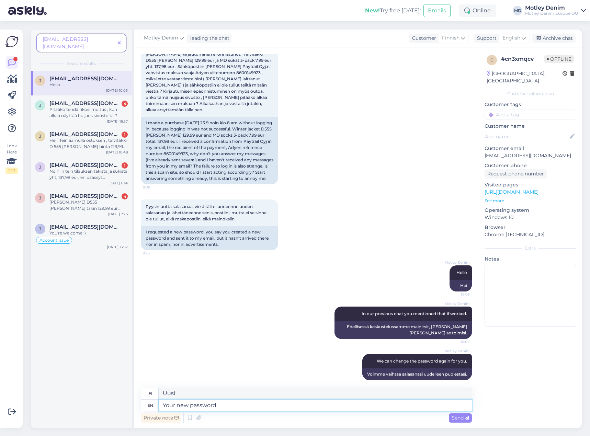
type textarea "Your new password i"
type textarea "[PERSON_NAME]"
type textarea "Your new password is"
type textarea "[PERSON_NAME] on"
paste textarea "jukka123"
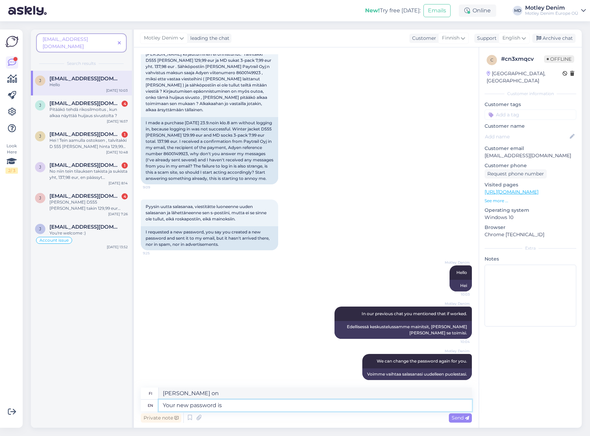
type textarea "Your new password is [SECURITY_DATA]"
type textarea "[PERSON_NAME] on jukka123"
type textarea "Your new password is [SECURITY_DATA]"
type textarea "[PERSON_NAME] on Jukka123"
type textarea "Your new password is [SECURITY_DATA]"
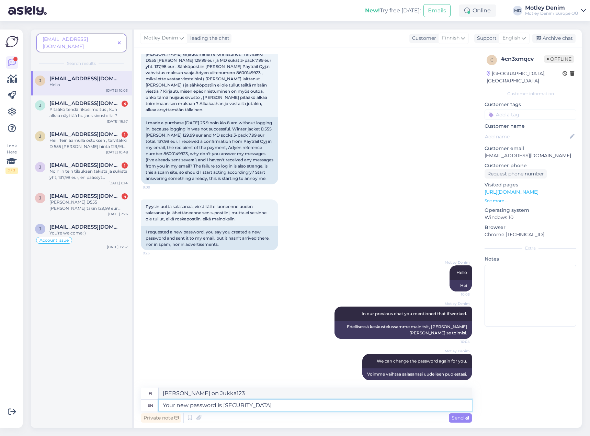
type textarea "[PERSON_NAME] on Jukka1234"
type textarea "Your new password is [SECURITY_DATA]"
drag, startPoint x: 548, startPoint y: 148, endPoint x: 486, endPoint y: 148, distance: 62.2
click at [486, 152] on p "[EMAIL_ADDRESS][DOMAIN_NAME]" at bounding box center [531, 155] width 92 height 7
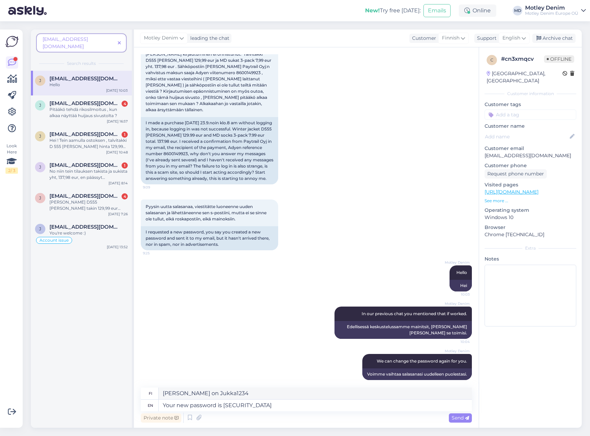
click at [514, 152] on p "[EMAIL_ADDRESS][DOMAIN_NAME]" at bounding box center [531, 155] width 92 height 7
click at [499, 152] on p "[EMAIL_ADDRESS][DOMAIN_NAME]" at bounding box center [531, 155] width 92 height 7
drag, startPoint x: 499, startPoint y: 149, endPoint x: 542, endPoint y: 146, distance: 43.1
click at [542, 152] on p "[EMAIL_ADDRESS][DOMAIN_NAME]" at bounding box center [531, 155] width 92 height 7
click at [234, 408] on textarea "Your new password is [SECURITY_DATA]" at bounding box center [315, 406] width 313 height 12
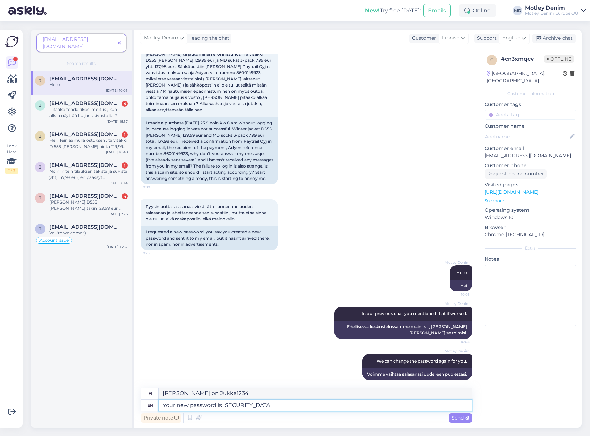
drag, startPoint x: 234, startPoint y: 408, endPoint x: 243, endPoint y: 406, distance: 9.4
click at [243, 406] on textarea "Your new password is [SECURITY_DATA]" at bounding box center [315, 406] width 313 height 12
click at [316, 408] on textarea "Your new password is [SECURITY_DATA]" at bounding box center [315, 406] width 313 height 12
click at [305, 331] on div "[PERSON_NAME] In our previous chat you mentioned that if worked. 10:04 Edellise…" at bounding box center [306, 322] width 331 height 47
click at [269, 407] on textarea "Your new password is [SECURITY_DATA]" at bounding box center [315, 406] width 313 height 12
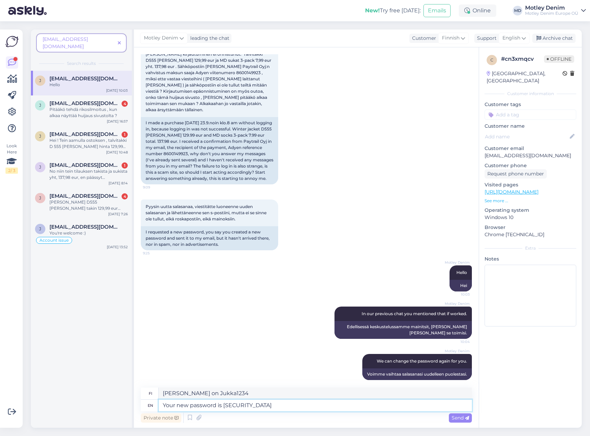
click at [258, 406] on textarea "Your new password is [SECURITY_DATA]" at bounding box center [315, 406] width 313 height 12
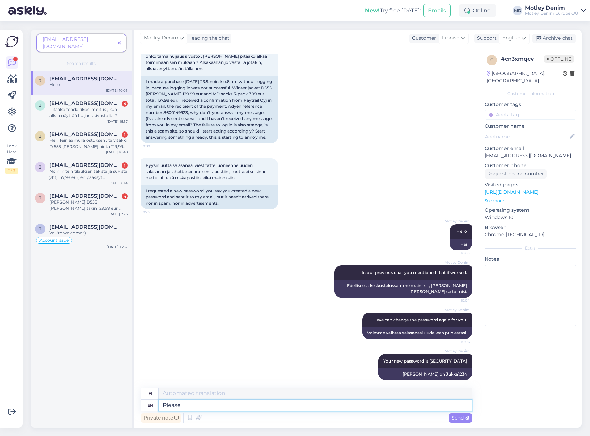
type textarea "Please m"
type textarea "Ole hyvä"
type textarea "Please make s"
type textarea "Ole hyvä ja tee"
type textarea "Please make sure th"
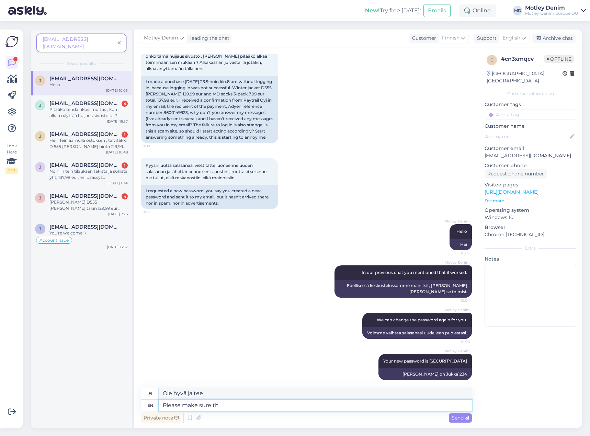
type textarea "Varmistathan"
type textarea "Please make sure that i"
type textarea "Varmista, [PERSON_NAME]"
type textarea "Please make sure that if y"
type textarea "Varmistathan, [PERSON_NAME] [PERSON_NAME]"
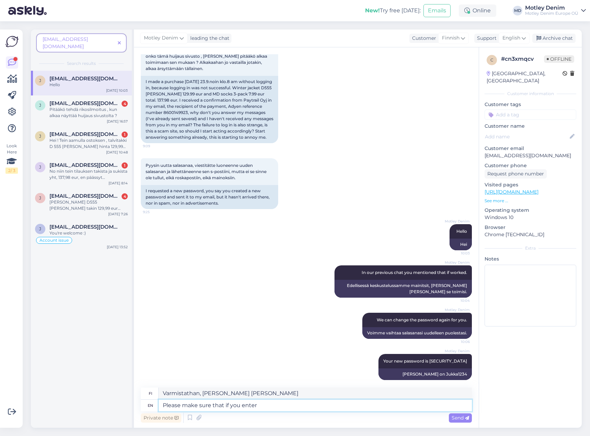
type textarea "Please make sure that if you enter"
type textarea "Varmistathan, [PERSON_NAME] [PERSON_NAME] syötät sisään"
type textarea "Please make sure that if you enter there are"
type textarea "Varmistathan, [PERSON_NAME] [PERSON_NAME] astut sinne sisään"
type textarea "Please make sure that if you enter there are n"
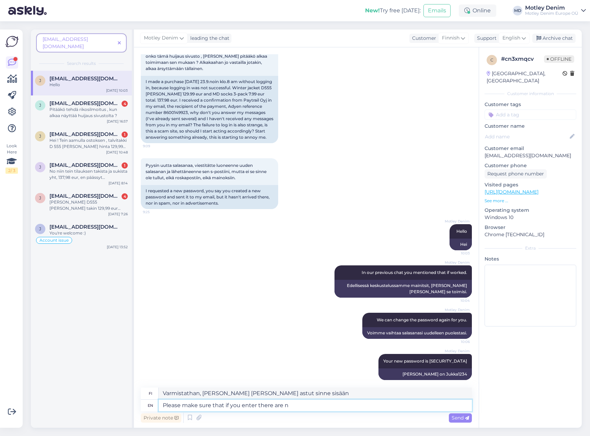
type textarea "Varmistathan, [PERSON_NAME] sisään astuessasi siellä on"
type textarea "Please make sure that if you enter there are no"
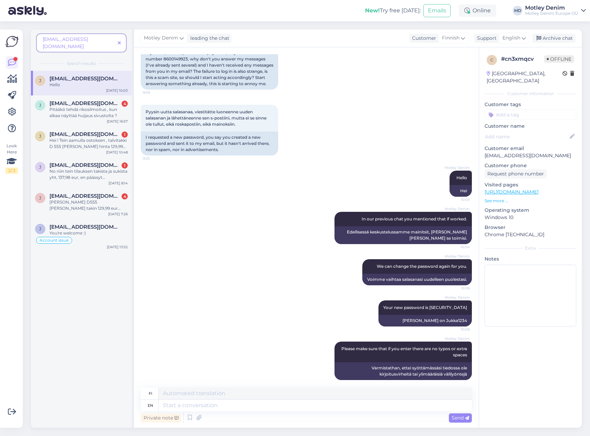
click at [520, 111] on input at bounding box center [531, 115] width 92 height 10
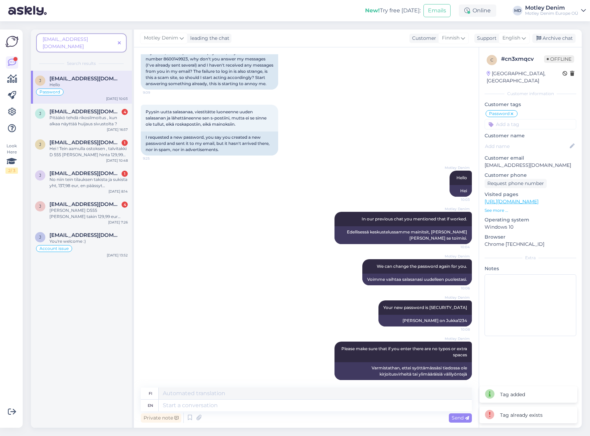
click at [494, 162] on p "[EMAIL_ADDRESS][DOMAIN_NAME]" at bounding box center [531, 165] width 92 height 7
drag, startPoint x: 494, startPoint y: 159, endPoint x: 546, endPoint y: 158, distance: 51.6
click at [546, 162] on p "[EMAIL_ADDRESS][DOMAIN_NAME]" at bounding box center [531, 165] width 92 height 7
click at [556, 37] on div "Archive chat" at bounding box center [554, 38] width 43 height 9
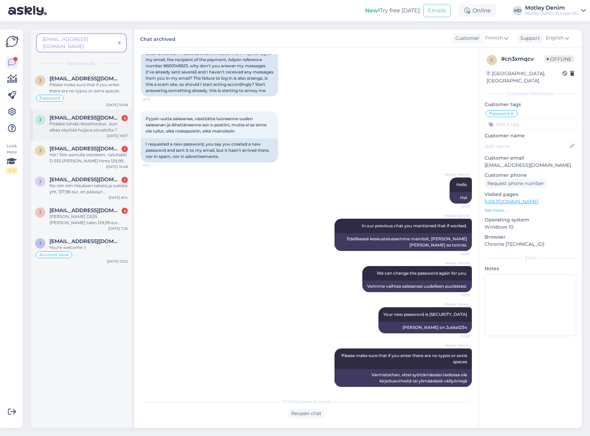
click at [63, 124] on div "Pitääkö tehdä rikosilmoitus , kun alkaa näyttää huijaus sivustolta ?" at bounding box center [88, 127] width 78 height 12
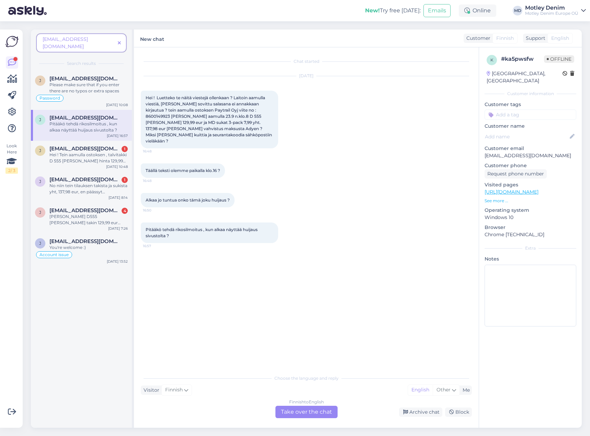
click at [324, 414] on div "Finnish to English Take over the chat" at bounding box center [307, 412] width 62 height 12
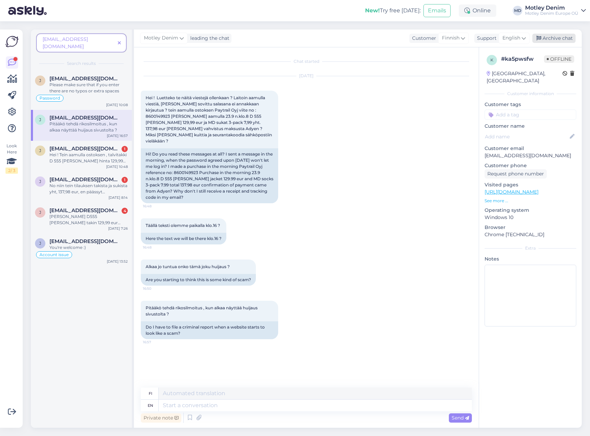
click at [552, 38] on div "Archive chat" at bounding box center [554, 38] width 43 height 9
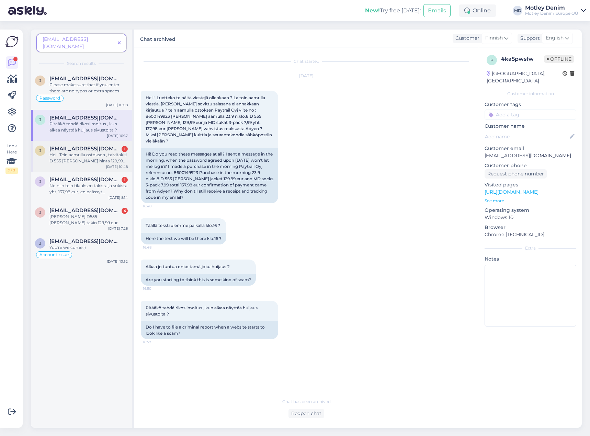
click at [80, 153] on div "Hei ! Tein aamulla ostoksen , talvitakki D 555 [PERSON_NAME] hinta 129,99 eur j…" at bounding box center [88, 158] width 78 height 12
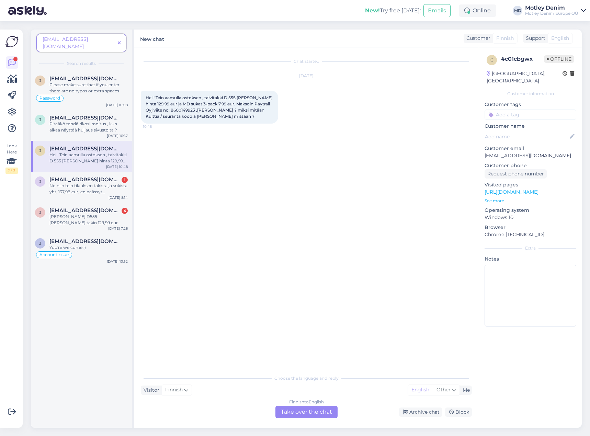
click at [320, 419] on div "Chat started [DATE] Hei ! Tein aamulla ostoksen , talvitakki D 555 [PERSON_NAME…" at bounding box center [306, 237] width 345 height 381
click at [323, 414] on div "Finnish to English Take over the chat" at bounding box center [307, 412] width 62 height 12
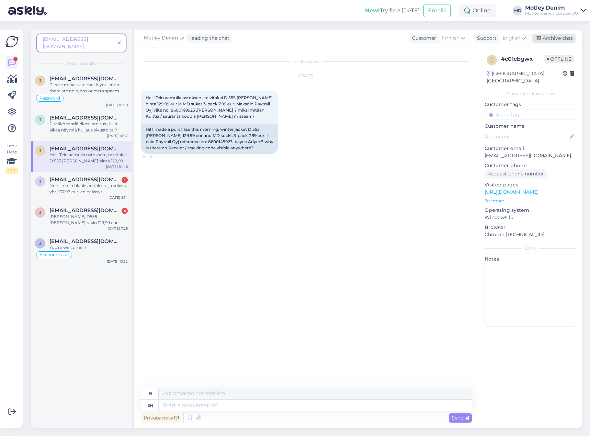
click at [558, 38] on div "Archive chat" at bounding box center [554, 38] width 43 height 9
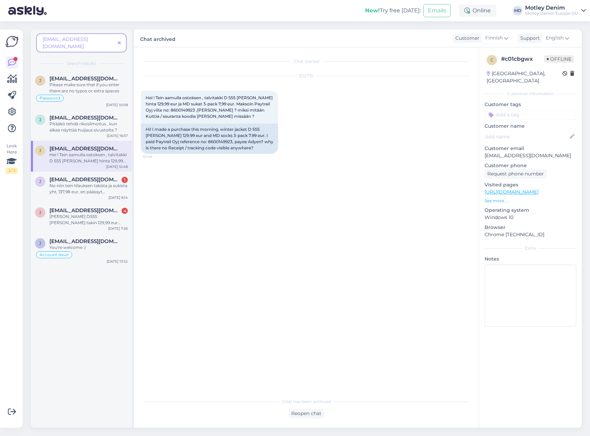
click at [94, 159] on div "j [EMAIL_ADDRESS][DOMAIN_NAME] Hei ! Tein aamulla ostoksen , talvitakki D 555 […" at bounding box center [81, 156] width 101 height 31
click at [96, 183] on div "No niin tein tilauksen takista ja sukista yht, 137,98 eur, en päässyt kirjautum…" at bounding box center [88, 189] width 78 height 12
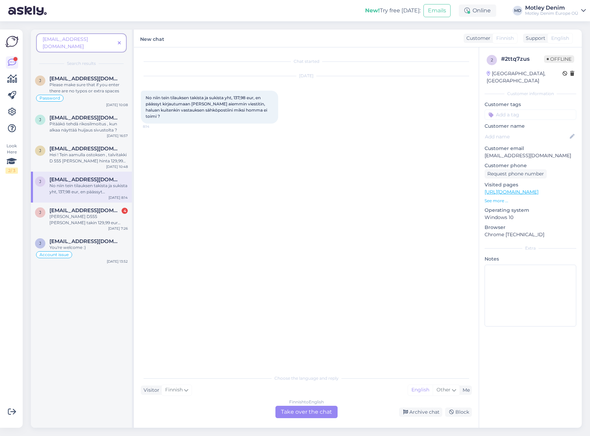
click at [308, 417] on div "Finnish to English Take over the chat" at bounding box center [307, 412] width 62 height 12
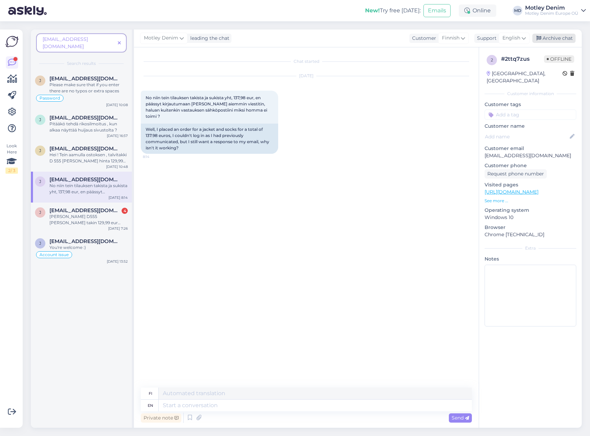
click at [554, 40] on div "Archive chat" at bounding box center [554, 38] width 43 height 9
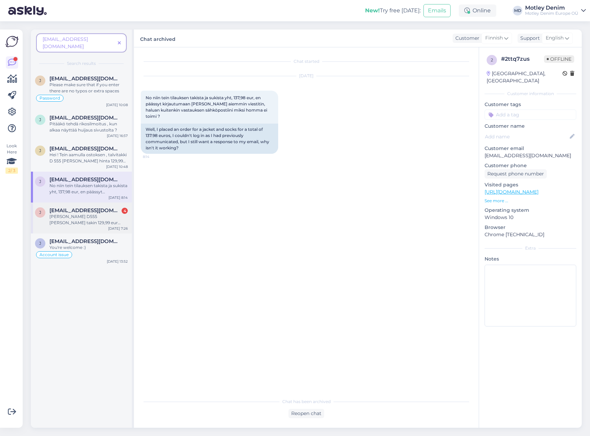
click at [89, 214] on div "[PERSON_NAME] D555 [PERSON_NAME] takin 129,99 eur jaMD sukat 3-pack 7,99 eur, n…" at bounding box center [88, 220] width 78 height 12
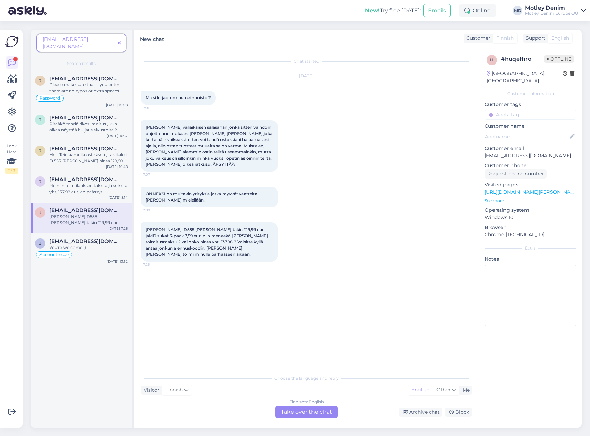
click at [299, 416] on div "Finnish to English Take over the chat" at bounding box center [307, 412] width 62 height 12
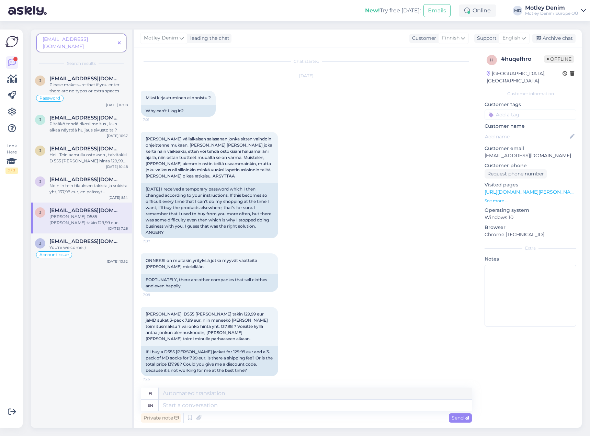
click at [307, 343] on div "[PERSON_NAME] D555 [PERSON_NAME] takin 129,99 eur jaMD sukat 3-pack 7,99 eur, n…" at bounding box center [306, 342] width 331 height 85
click at [569, 36] on div "Archive chat" at bounding box center [554, 38] width 43 height 9
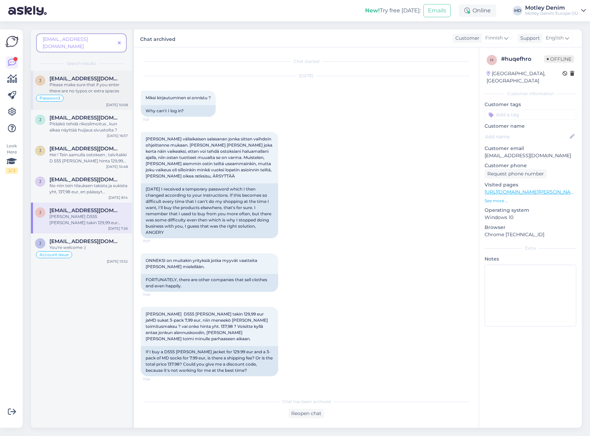
click at [104, 82] on div "Please make sure that if you enter there are no typos or extra spaces" at bounding box center [88, 88] width 78 height 12
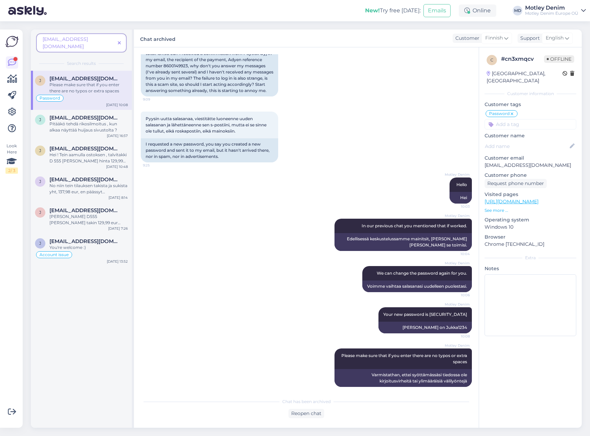
click at [304, 420] on div "Chat started [DATE] Hei ! En pääse kirjautumaan, vaikka salasana vaihdettiin to…" at bounding box center [306, 237] width 345 height 381
click at [306, 417] on div "Reopen chat" at bounding box center [307, 413] width 36 height 9
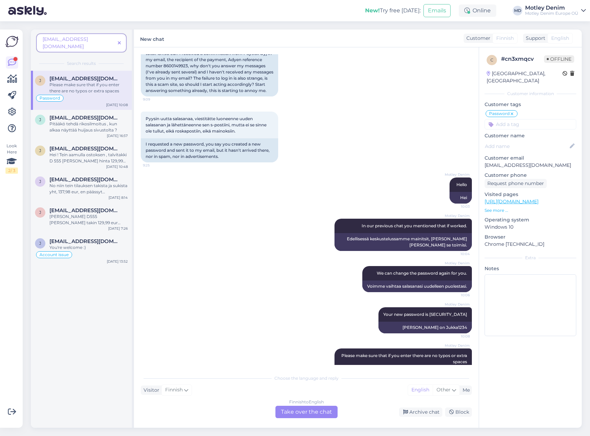
click at [311, 408] on div "Finnish to English Take over the chat" at bounding box center [307, 412] width 62 height 12
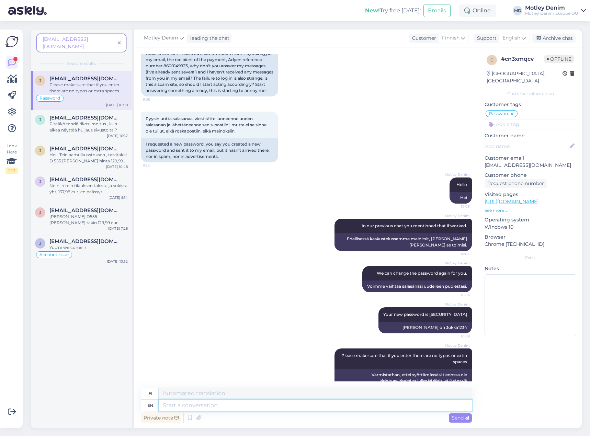
click at [309, 408] on textarea at bounding box center [315, 406] width 313 height 12
click at [280, 341] on div "[PERSON_NAME] Please make sure that if you enter there are no typos or extra sp…" at bounding box center [306, 368] width 331 height 54
click at [299, 411] on textarea at bounding box center [315, 406] width 313 height 12
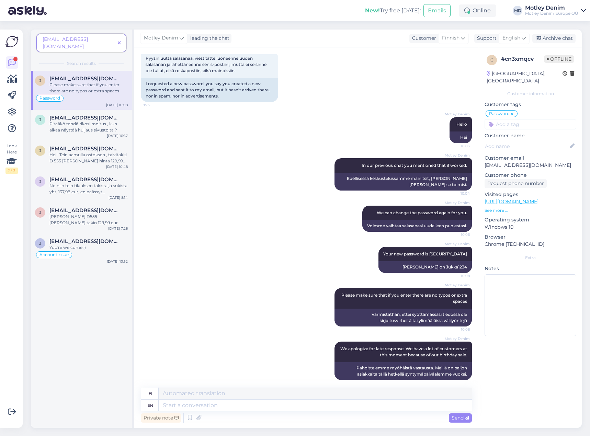
click at [259, 326] on div "[PERSON_NAME] Please make sure that if you enter there are no typos or extra sp…" at bounding box center [306, 308] width 331 height 54
